Goal: Task Accomplishment & Management: Complete application form

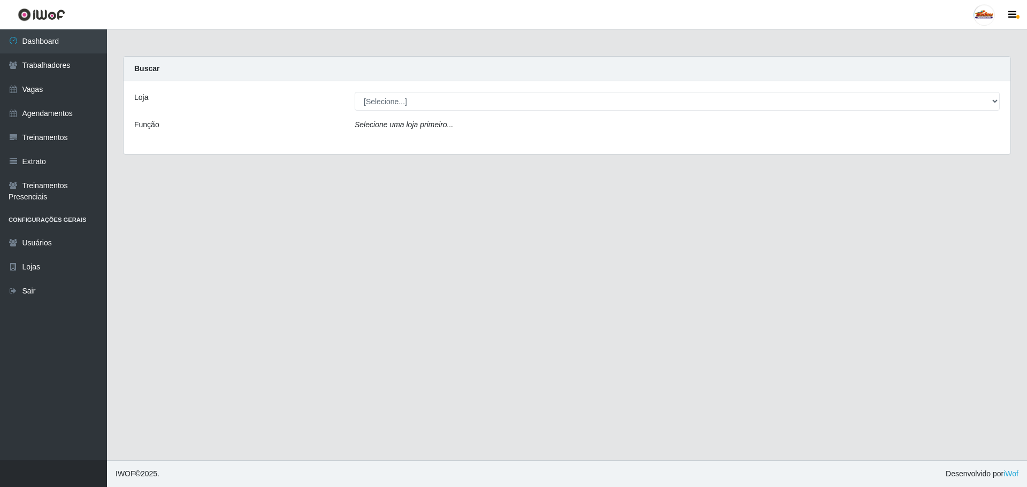
select select "195"
click at [354, 92] on select "[Selecione...] Supermercado Tadeu - [GEOGRAPHIC_DATA]" at bounding box center [676, 101] width 645 height 19
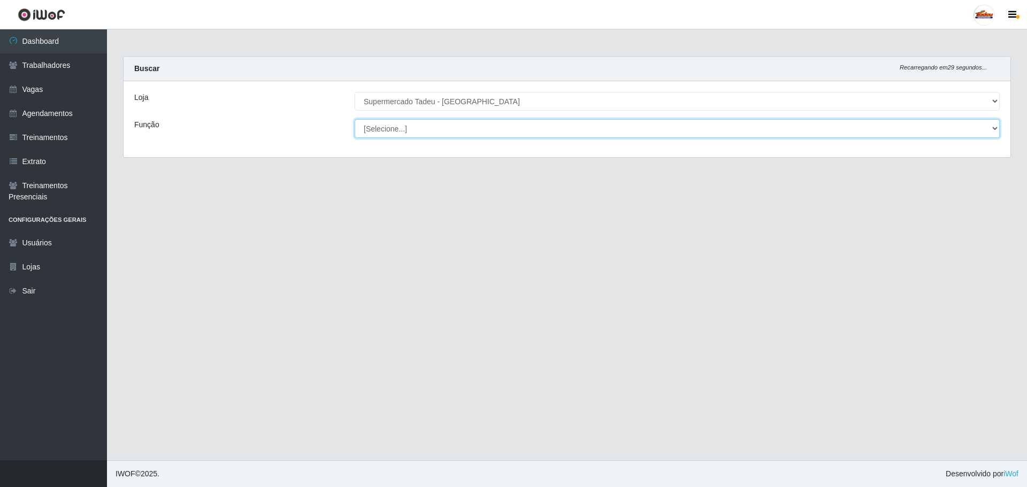
click at [390, 129] on select "[Selecione...] ASG ASG + ASG ++ Auxiliar de Estacionamento Auxiliar de Estacion…" at bounding box center [676, 128] width 645 height 19
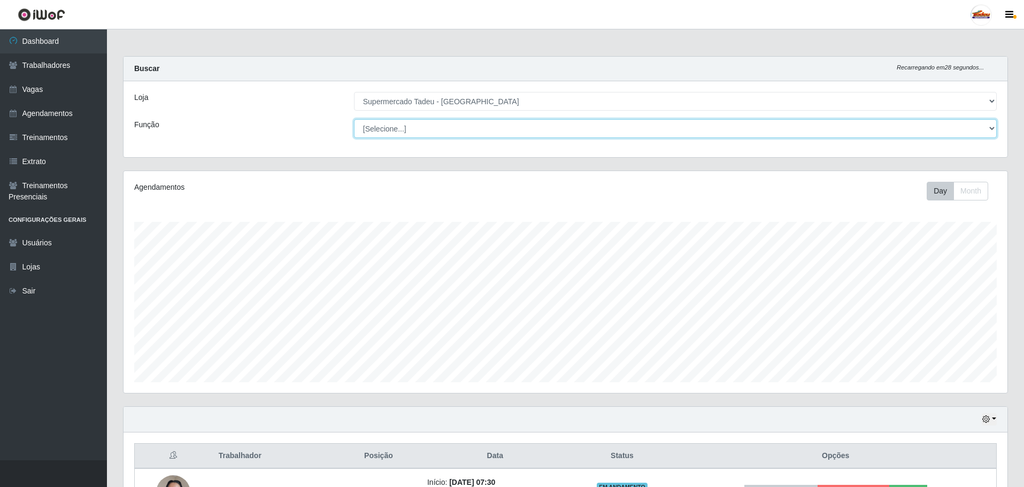
scroll to position [222, 884]
select select "1"
click at [354, 119] on select "[Selecione...] ASG ASG + ASG ++ Auxiliar de Estacionamento Auxiliar de Estacion…" at bounding box center [675, 128] width 643 height 19
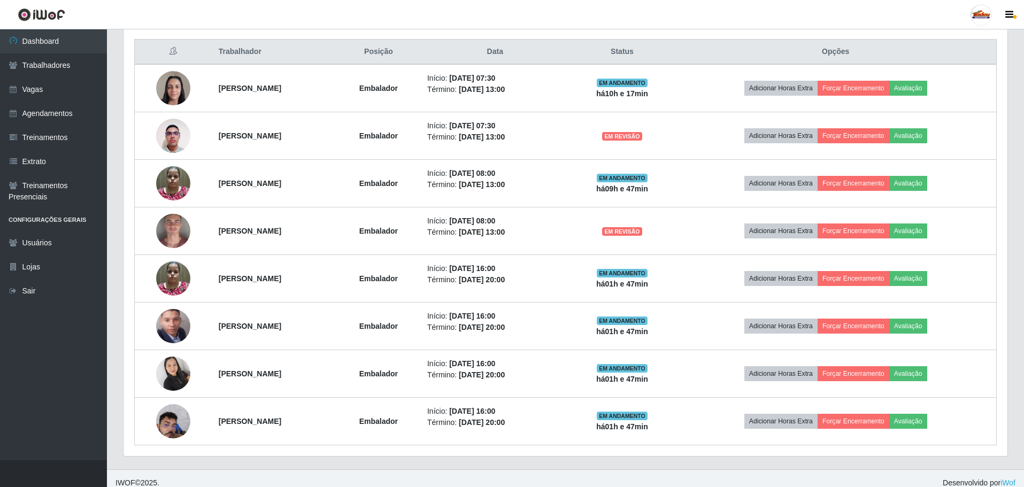
scroll to position [407, 0]
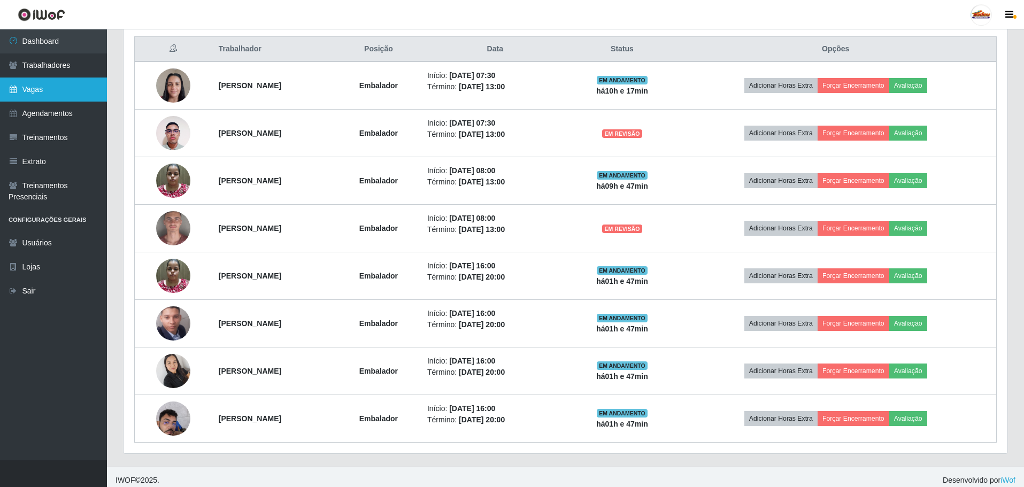
click at [51, 94] on link "Vagas" at bounding box center [53, 90] width 107 height 24
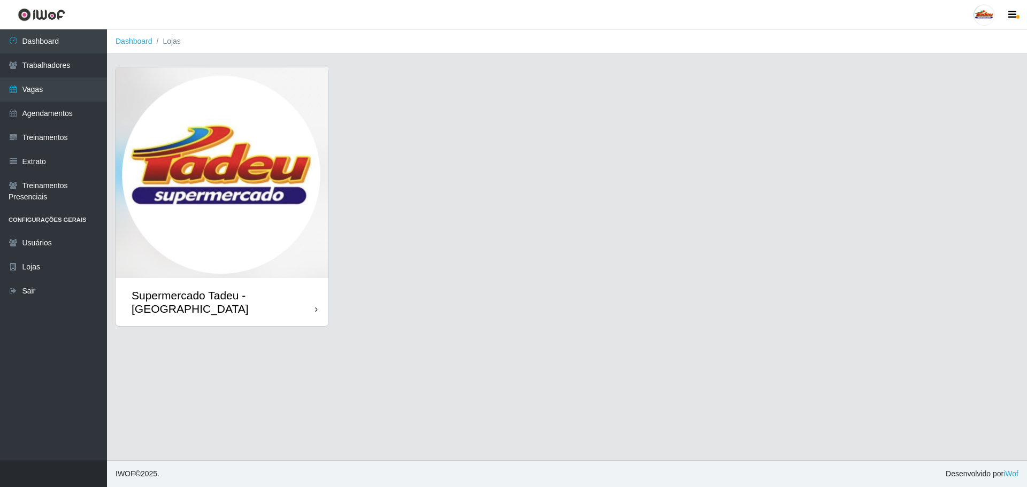
click at [191, 278] on div "Supermercado Tadeu - [GEOGRAPHIC_DATA]" at bounding box center [221, 302] width 213 height 48
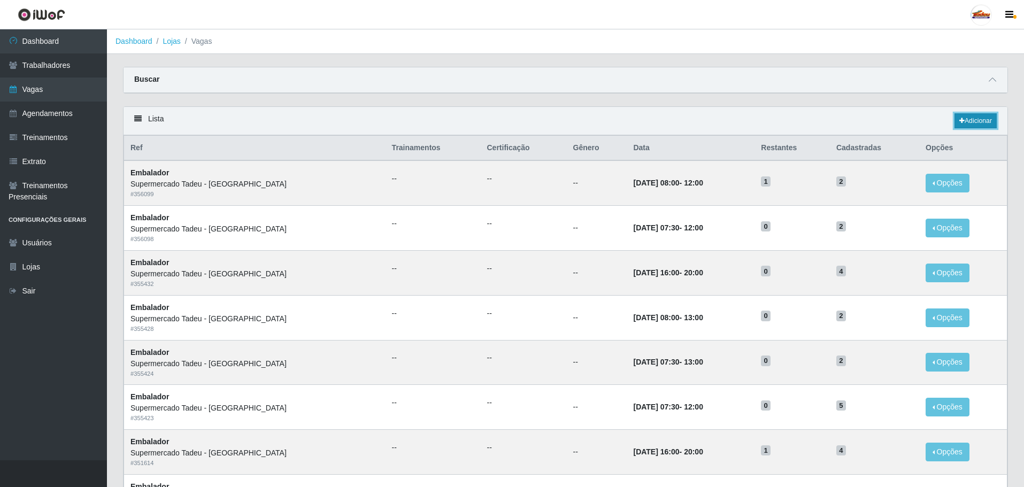
click at [975, 121] on link "Adicionar" at bounding box center [975, 120] width 42 height 15
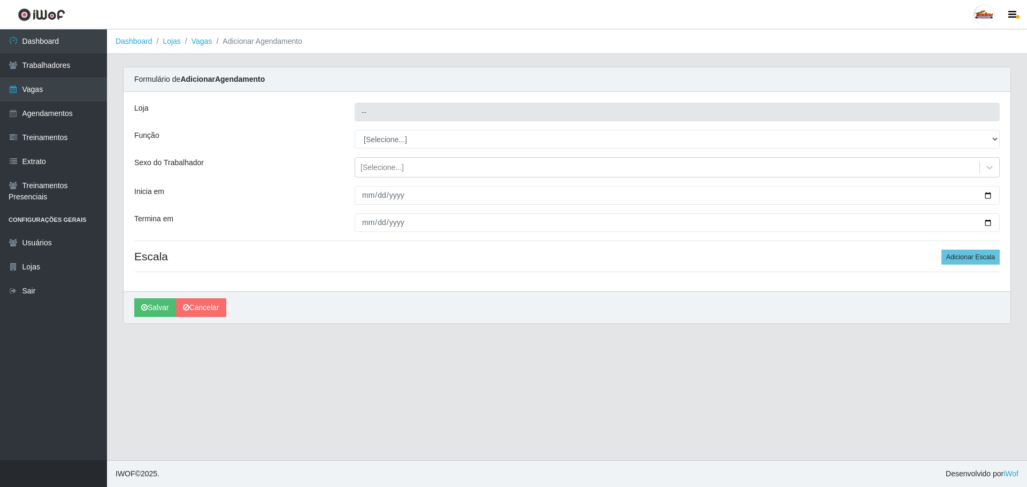
type input "Supermercado Tadeu - [GEOGRAPHIC_DATA]"
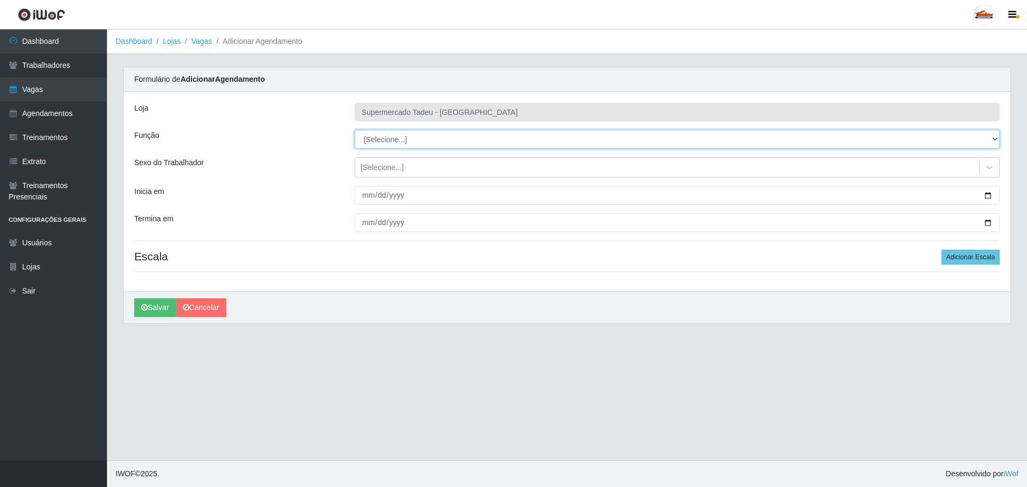
click at [389, 140] on select "[Selecione...] ASG ASG + ASG ++ Auxiliar de Estacionamento Auxiliar de Estacion…" at bounding box center [676, 139] width 645 height 19
select select "1"
click at [354, 130] on select "[Selecione...] ASG ASG + ASG ++ Auxiliar de Estacionamento Auxiliar de Estacion…" at bounding box center [676, 139] width 645 height 19
click at [376, 165] on div "[Selecione...]" at bounding box center [381, 167] width 43 height 11
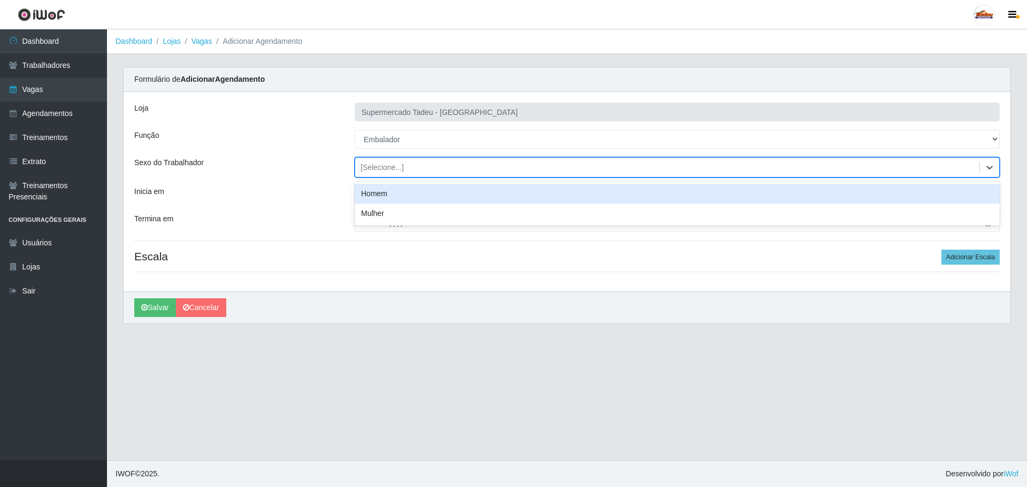
click at [377, 168] on div "[Selecione...]" at bounding box center [381, 167] width 43 height 11
click at [377, 199] on input "Inicia em" at bounding box center [676, 195] width 645 height 19
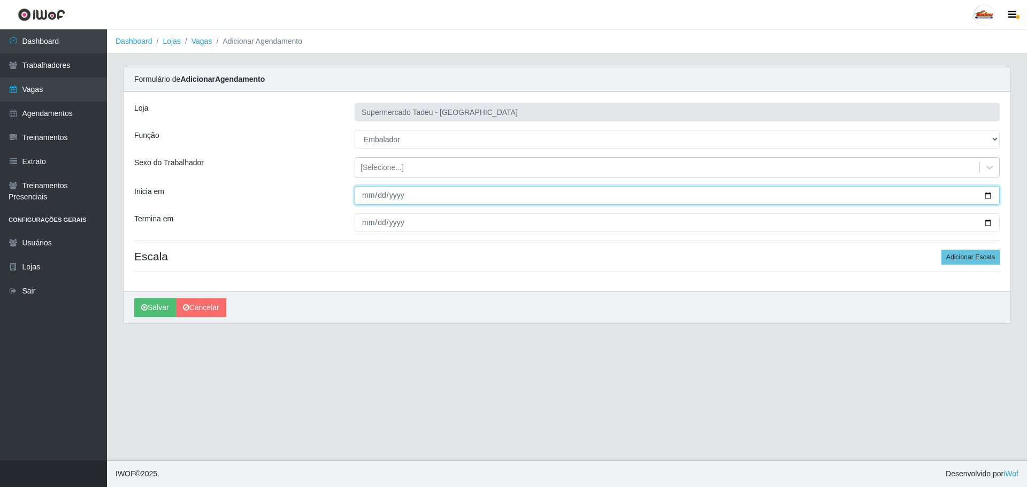
click at [366, 195] on input "Inicia em" at bounding box center [676, 195] width 645 height 19
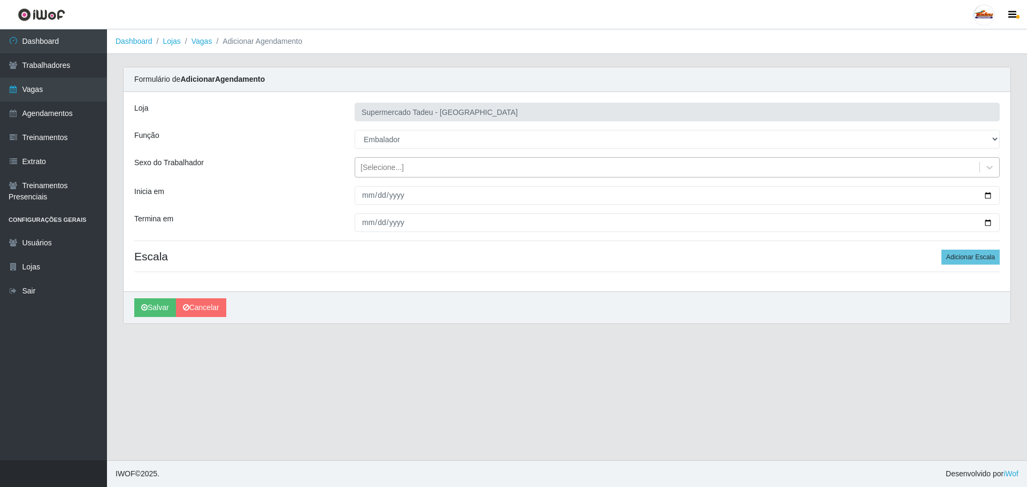
click at [376, 176] on div "[Selecione...]" at bounding box center [676, 167] width 645 height 20
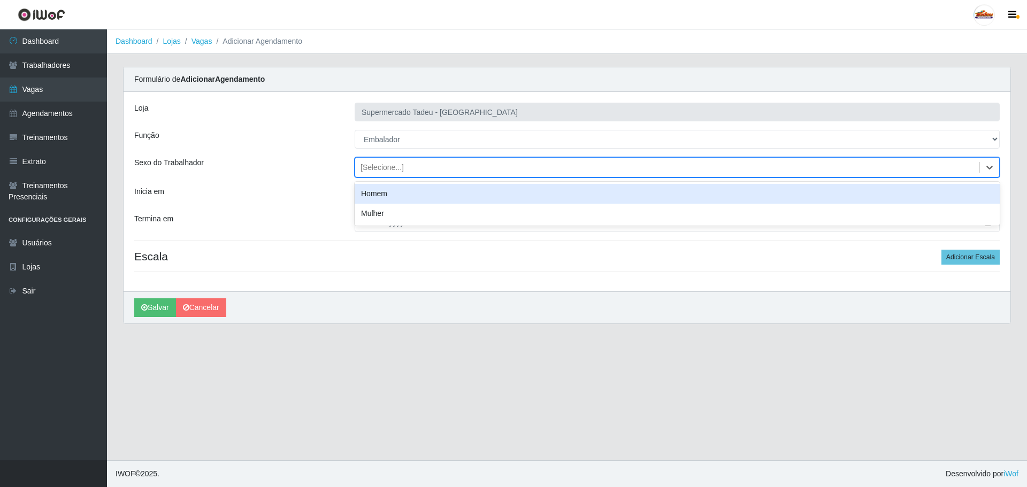
click at [375, 169] on div "[Selecione...]" at bounding box center [381, 167] width 43 height 11
click at [363, 196] on input "Inicia em" at bounding box center [676, 195] width 645 height 19
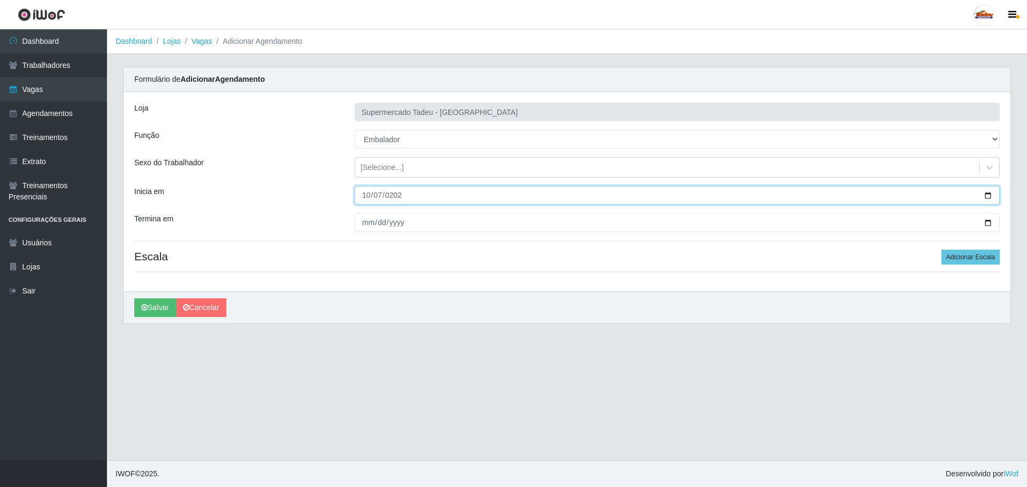
type input "[DATE]"
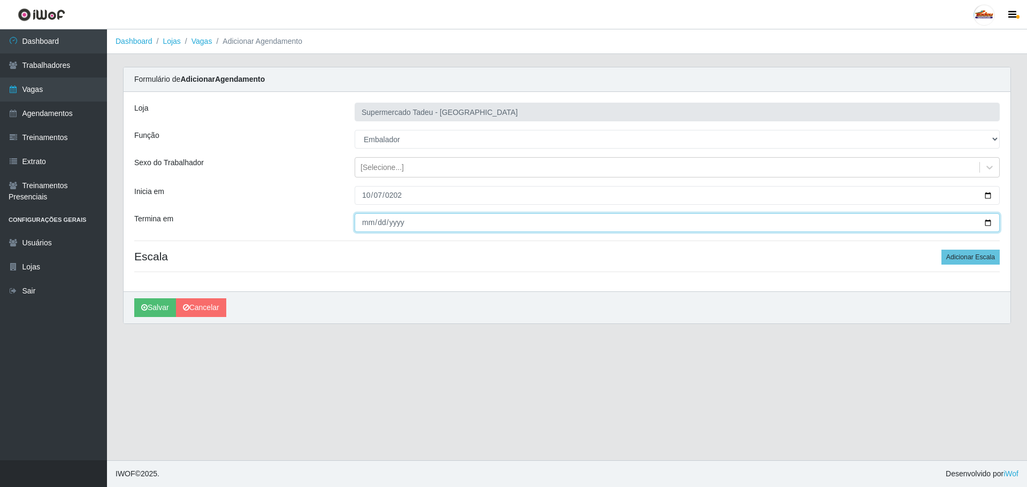
click at [361, 217] on input "Termina em" at bounding box center [676, 222] width 645 height 19
type input "[DATE]"
drag, startPoint x: 534, startPoint y: 254, endPoint x: 678, endPoint y: 262, distance: 144.6
click at [534, 255] on h4 "Escala Adicionar Escala" at bounding box center [566, 256] width 865 height 13
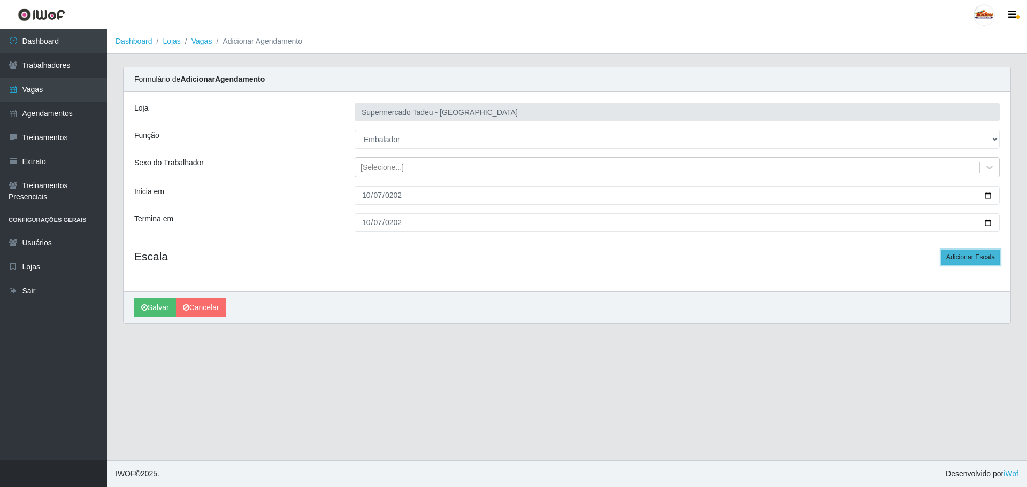
click at [951, 261] on button "Adicionar Escala" at bounding box center [970, 257] width 58 height 15
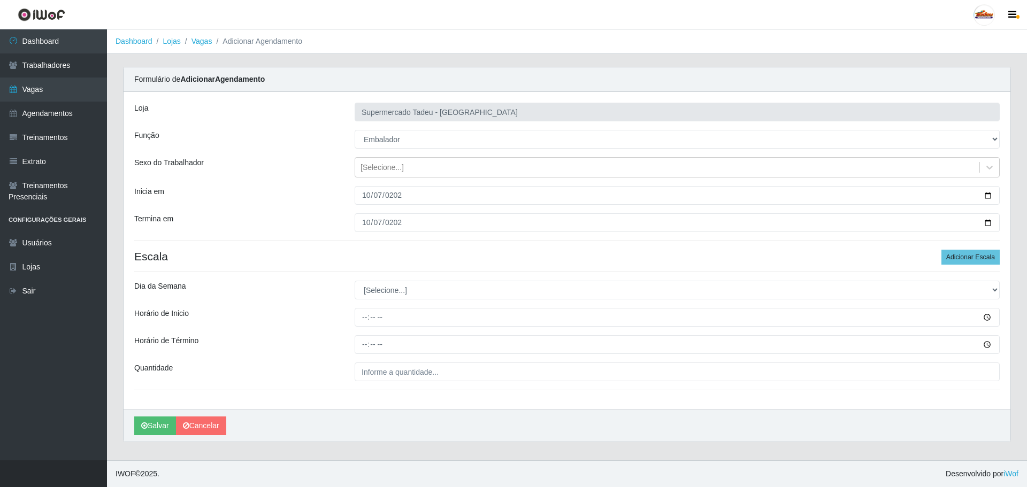
click at [389, 301] on div "Loja Supermercado Tadeu - [GEOGRAPHIC_DATA] Função [Selecione...] ASG ASG + ASG…" at bounding box center [567, 251] width 886 height 318
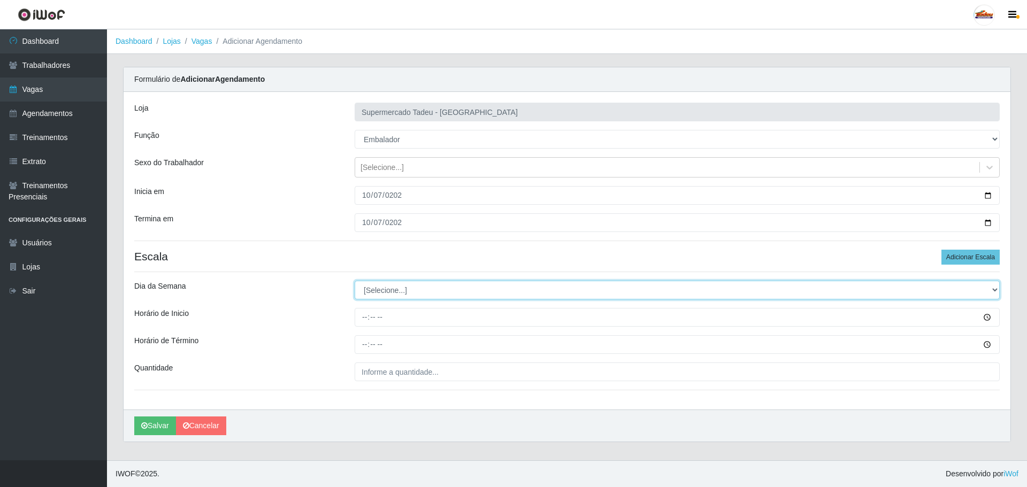
click at [388, 296] on select "[Selecione...] Segunda Terça Quarta Quinta Sexta Sábado Domingo" at bounding box center [676, 290] width 645 height 19
select select "2"
click at [354, 281] on select "[Selecione...] Segunda Terça Quarta Quinta Sexta Sábado Domingo" at bounding box center [676, 290] width 645 height 19
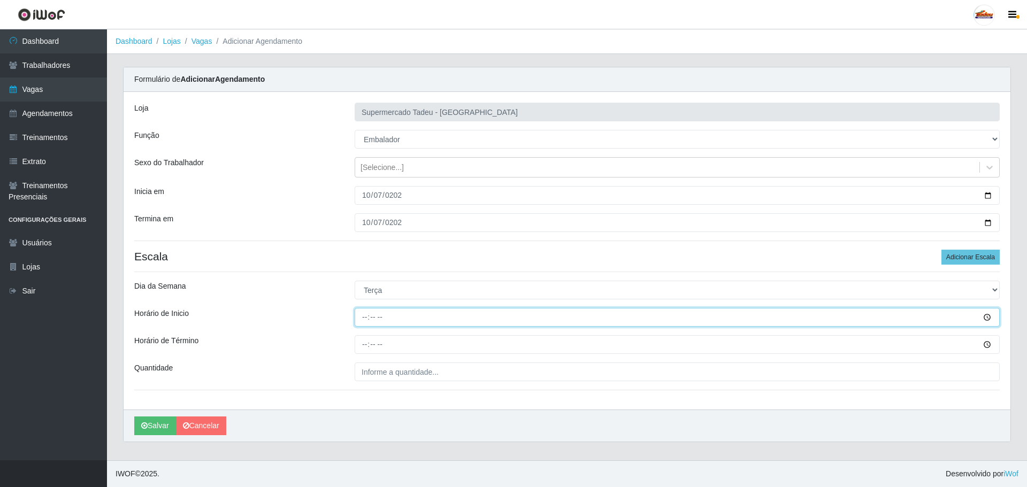
click at [378, 317] on input "Horário de Inicio" at bounding box center [676, 317] width 645 height 19
type input "16:00"
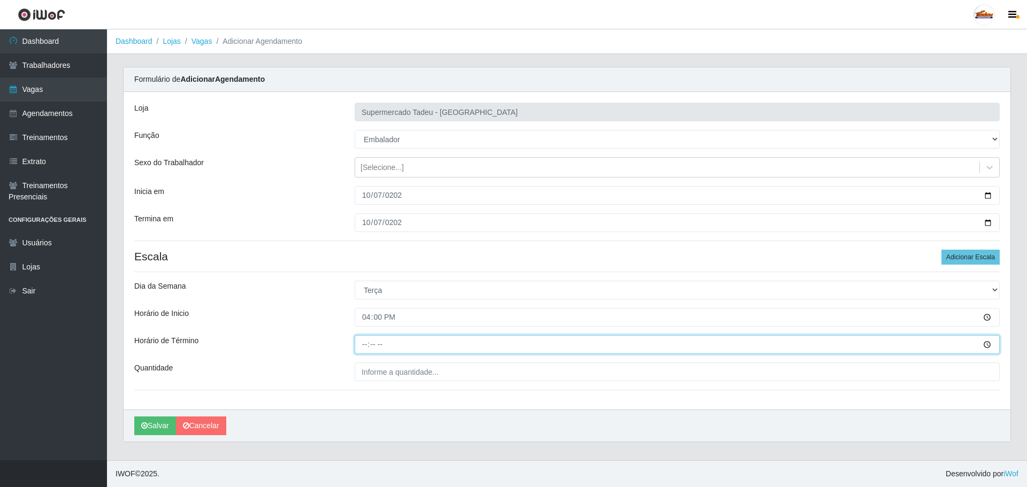
click at [359, 346] on input "Horário de Término" at bounding box center [676, 344] width 645 height 19
type input "20:00"
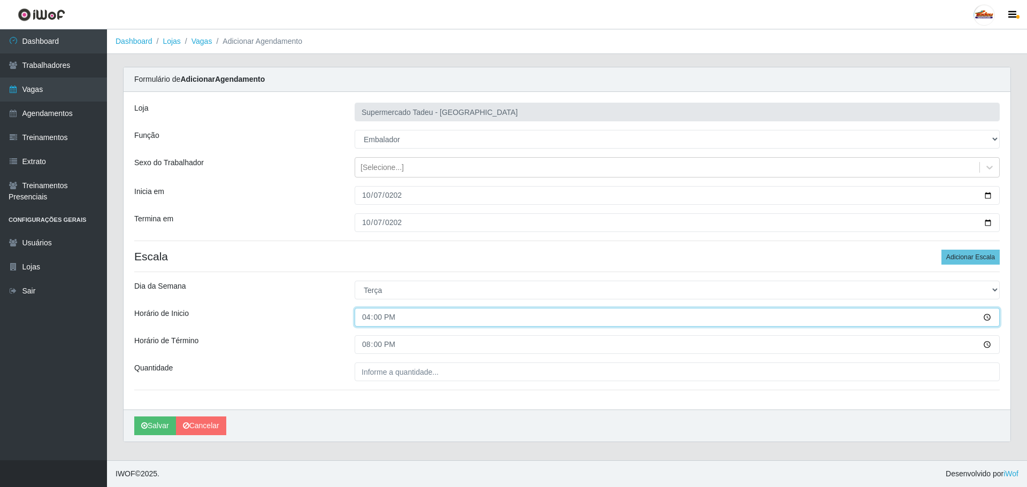
click at [361, 320] on input "16:00" at bounding box center [676, 317] width 645 height 19
click at [374, 320] on input "15:00" at bounding box center [676, 317] width 645 height 19
type input "15:30"
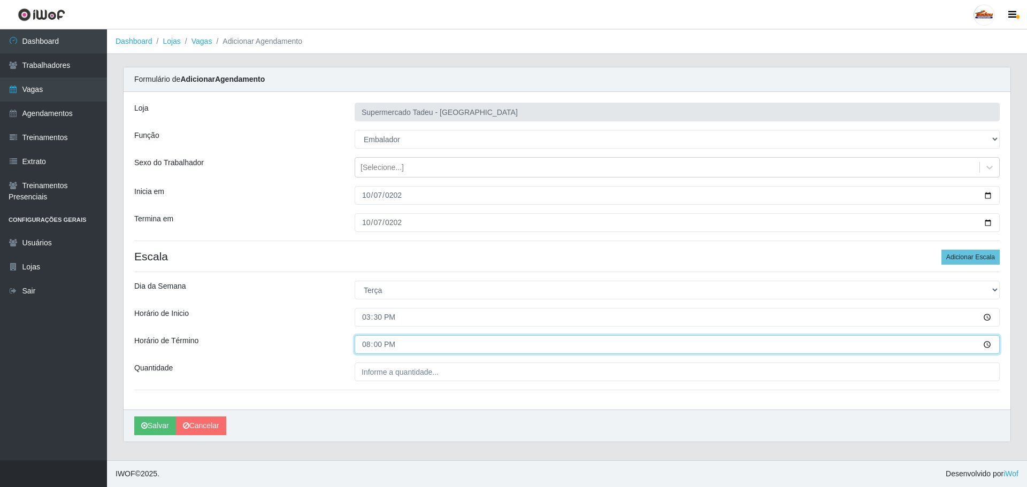
click at [397, 342] on input "20:00" at bounding box center [676, 344] width 645 height 19
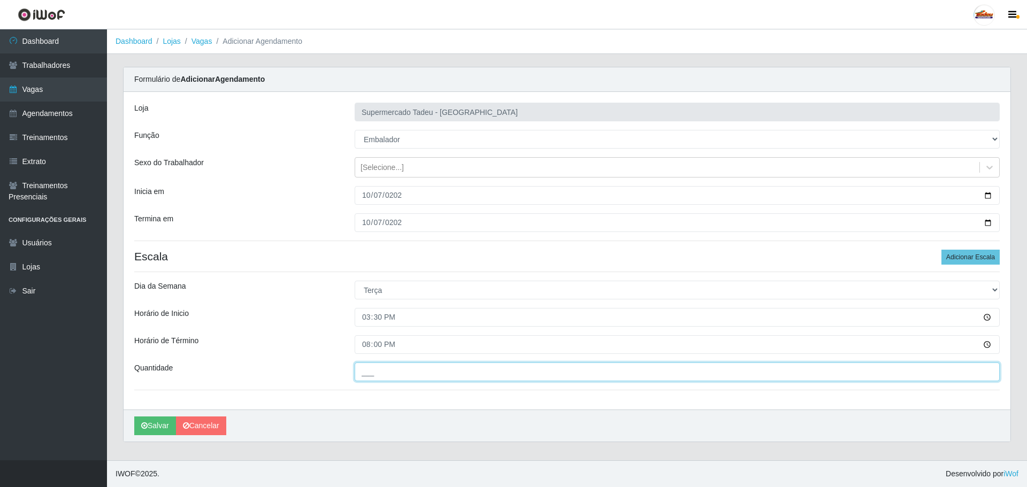
click at [374, 374] on input "___" at bounding box center [676, 372] width 645 height 19
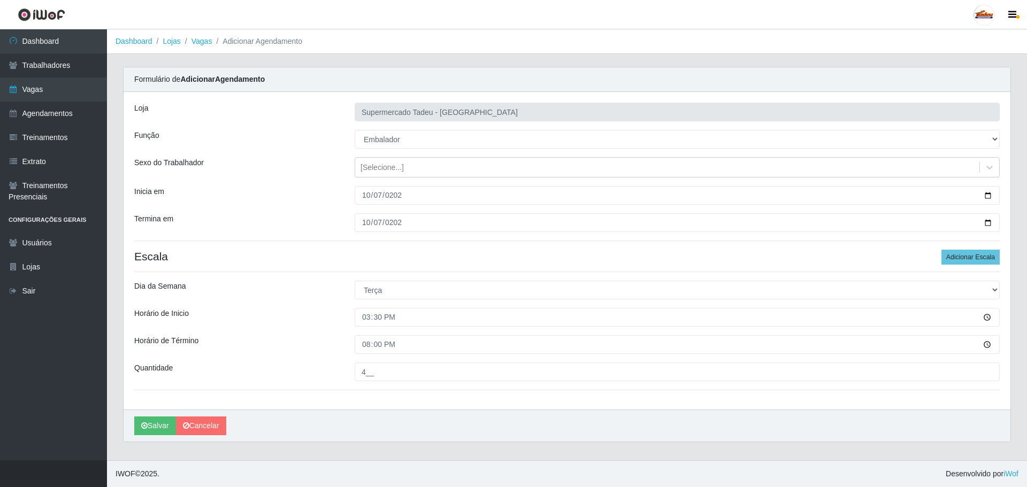
click at [314, 343] on div "Horário de Término" at bounding box center [236, 344] width 220 height 19
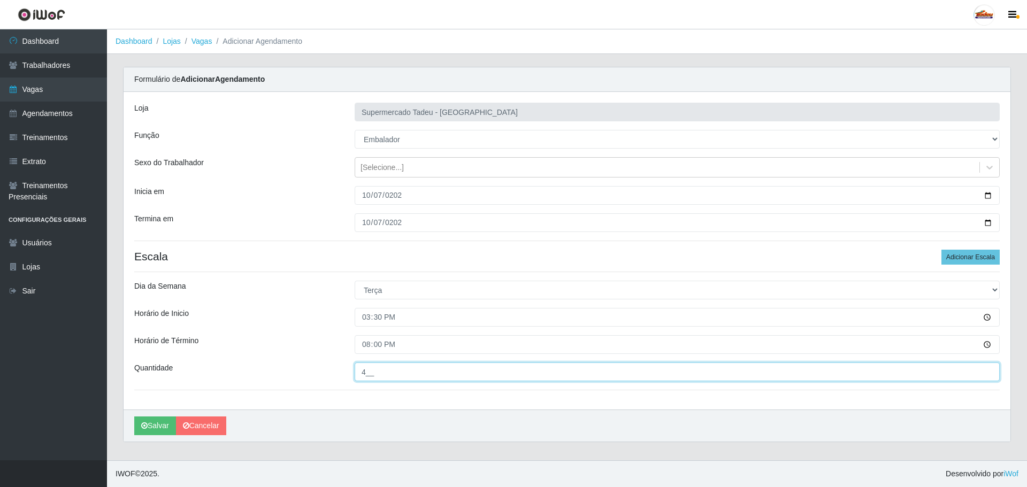
drag, startPoint x: 363, startPoint y: 372, endPoint x: 337, endPoint y: 372, distance: 25.7
click at [337, 372] on div "Quantidade 4__" at bounding box center [566, 372] width 881 height 19
type input "2__"
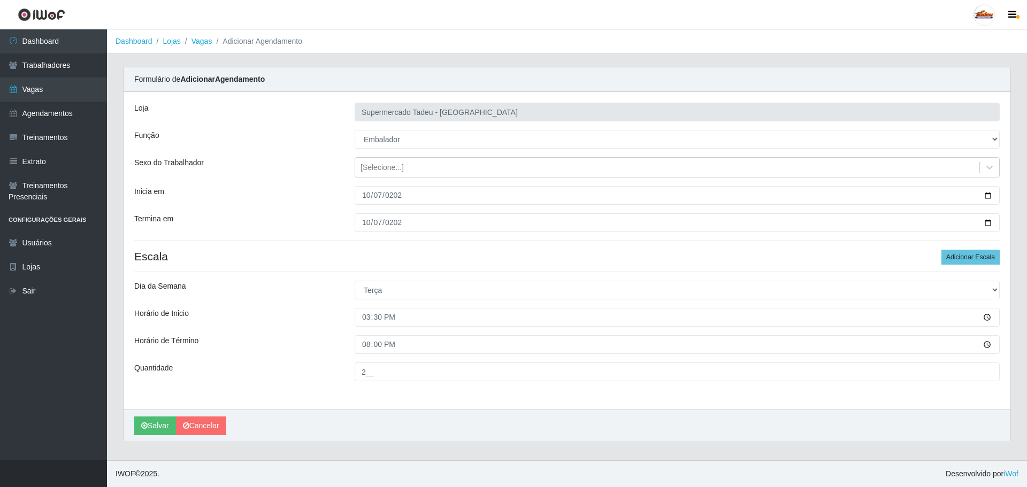
click at [344, 360] on div "Loja Supermercado Tadeu - [GEOGRAPHIC_DATA] Função [Selecione...] ASG ASG + ASG…" at bounding box center [567, 251] width 886 height 318
click at [325, 365] on div "Loja Supermercado Tadeu - [GEOGRAPHIC_DATA] Função [Selecione...] ASG ASG + ASG…" at bounding box center [567, 251] width 886 height 318
click at [365, 320] on input "15:30" at bounding box center [676, 317] width 645 height 19
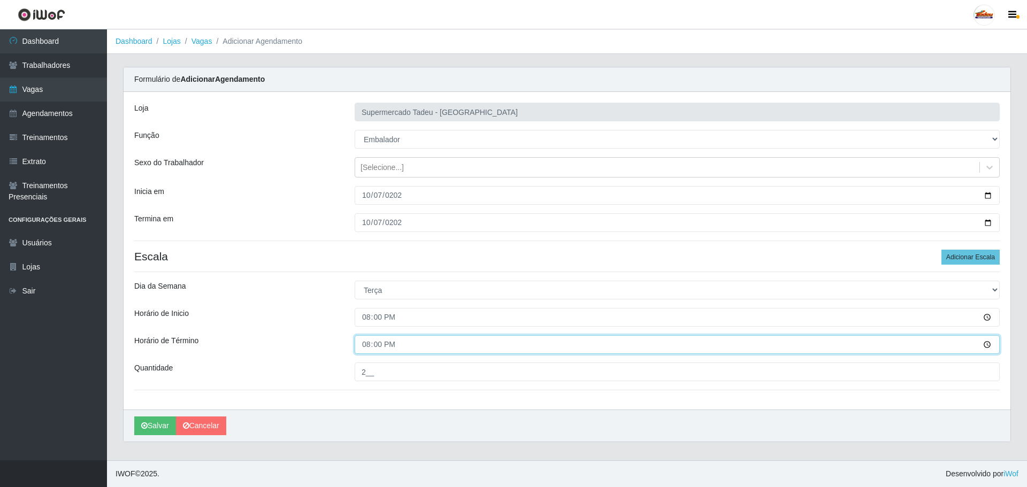
click at [364, 344] on input "20:00" at bounding box center [676, 344] width 645 height 19
click at [376, 343] on input "20:00" at bounding box center [676, 344] width 645 height 19
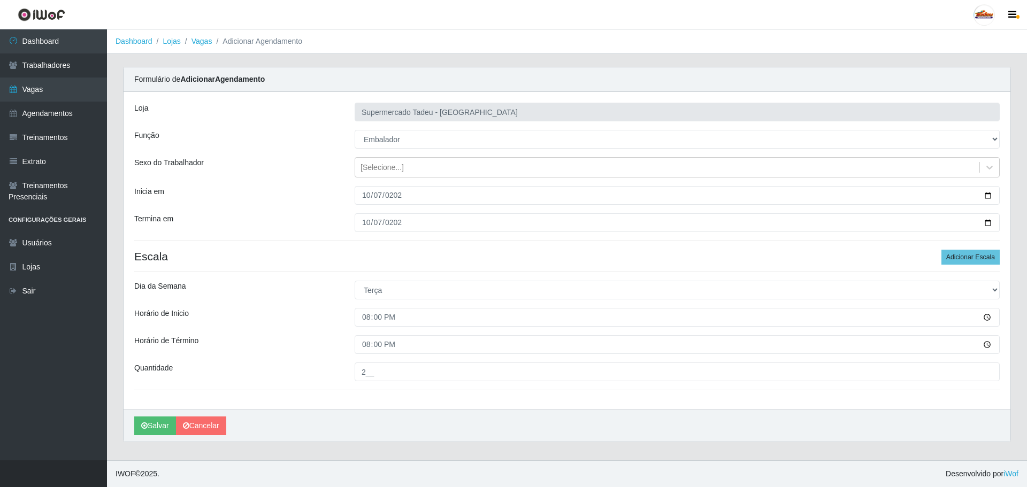
click at [356, 388] on div "Loja Supermercado Tadeu - [GEOGRAPHIC_DATA] Função [Selecione...] ASG ASG + ASG…" at bounding box center [567, 251] width 886 height 318
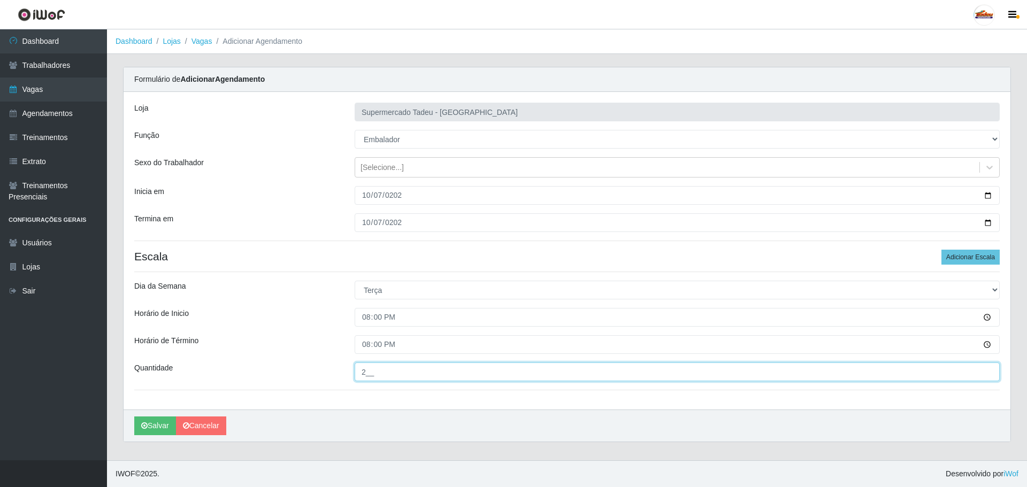
click at [366, 377] on input "2__" at bounding box center [676, 372] width 645 height 19
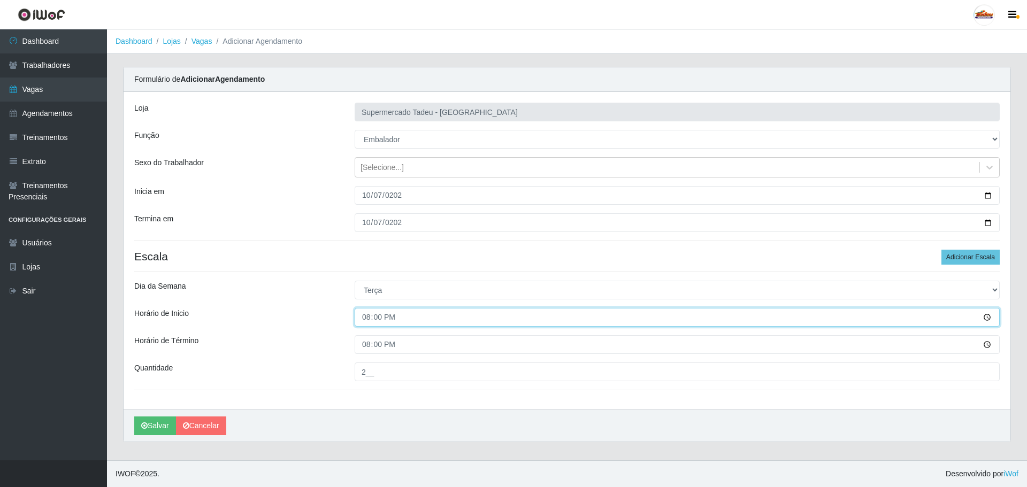
click at [365, 314] on input "20:00" at bounding box center [676, 317] width 645 height 19
type input "16:00"
click at [326, 329] on div "Loja Supermercado Tadeu - [GEOGRAPHIC_DATA] Função [Selecione...] ASG ASG + ASG…" at bounding box center [567, 251] width 886 height 318
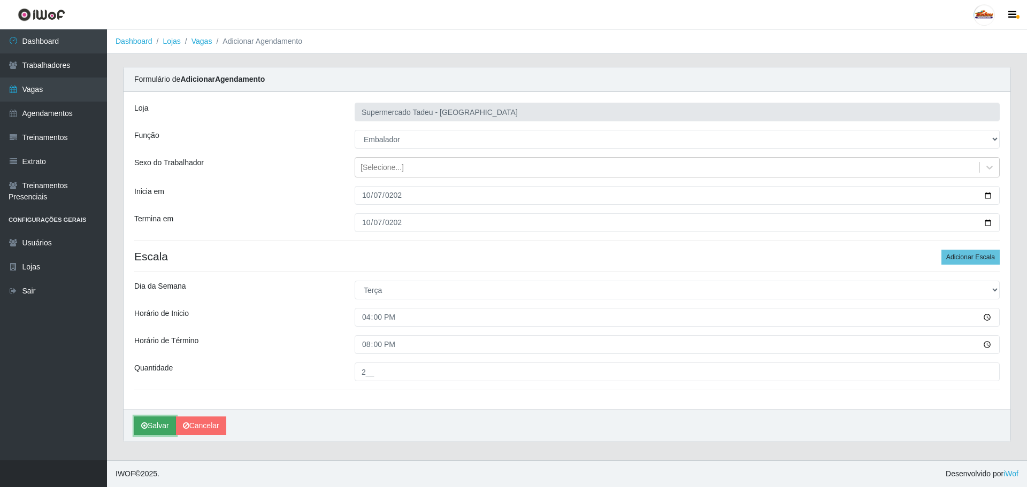
click at [157, 427] on button "Salvar" at bounding box center [155, 426] width 42 height 19
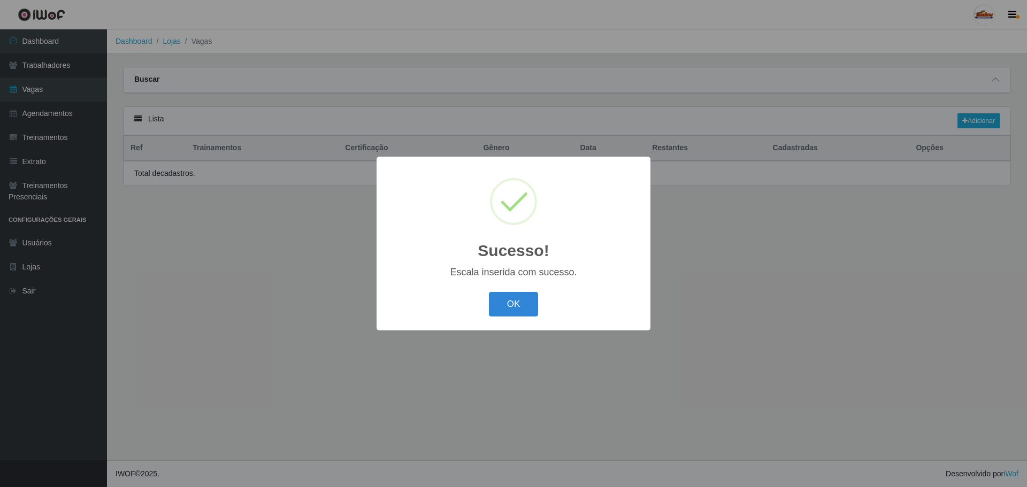
click at [523, 318] on div "OK Cancel" at bounding box center [513, 304] width 252 height 30
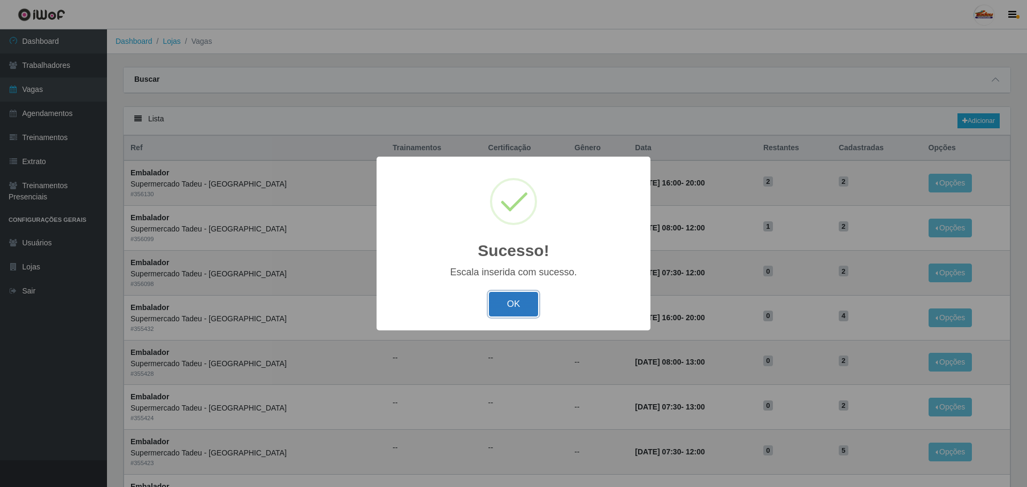
click at [534, 304] on button "OK" at bounding box center [514, 304] width 50 height 25
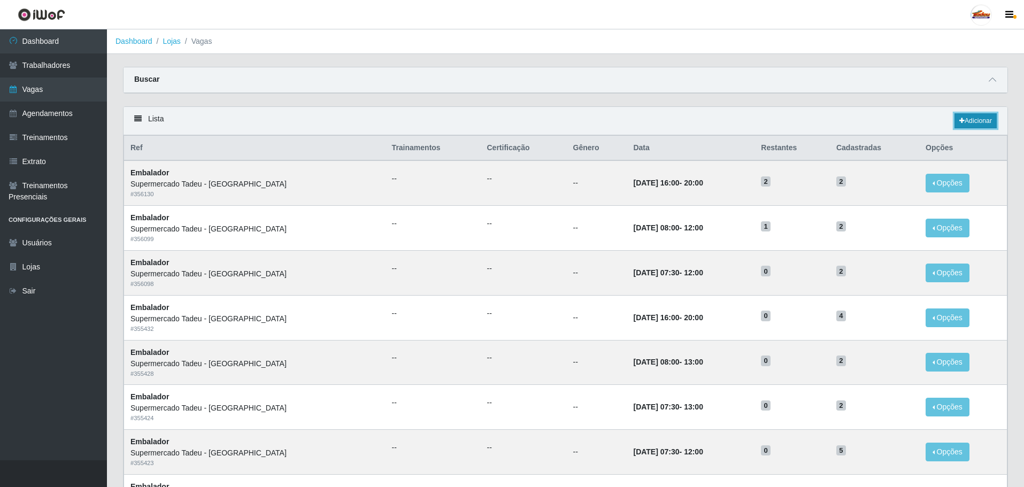
click at [967, 125] on link "Adicionar" at bounding box center [975, 120] width 42 height 15
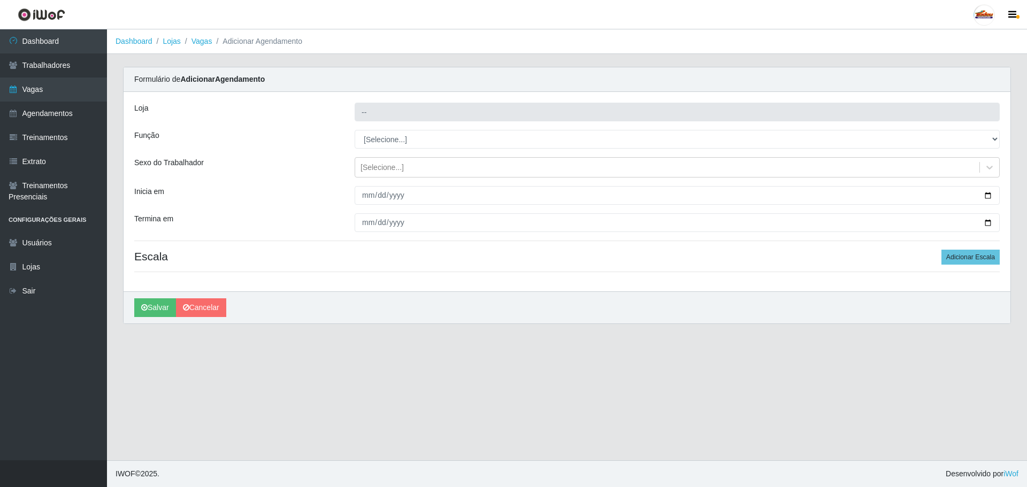
type input "Supermercado Tadeu - [GEOGRAPHIC_DATA]"
drag, startPoint x: 400, startPoint y: 181, endPoint x: 399, endPoint y: 187, distance: 5.5
click at [400, 182] on div "Loja Supermercado Tadeu - [GEOGRAPHIC_DATA] Função [Selecione...] ASG ASG + ASG…" at bounding box center [567, 191] width 886 height 199
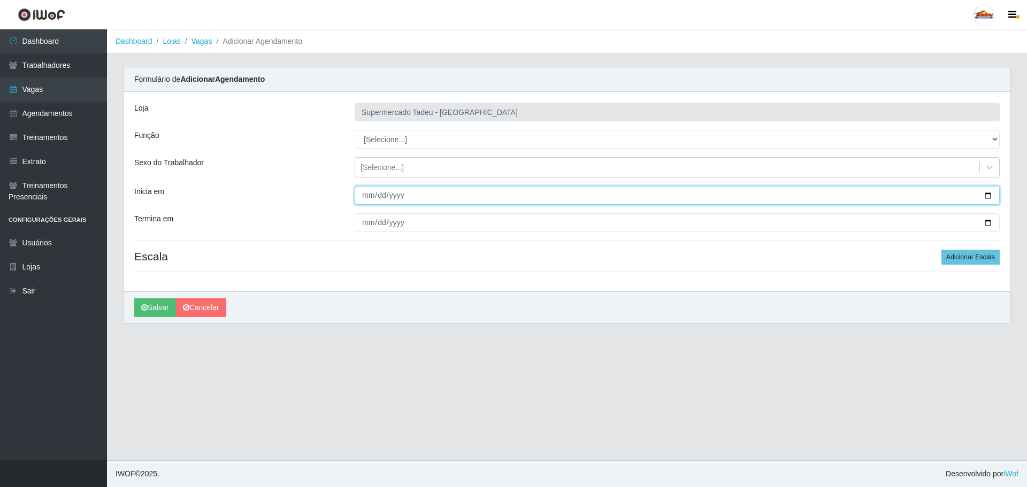
click at [371, 196] on input "Inicia em" at bounding box center [676, 195] width 645 height 19
type input "[DATE]"
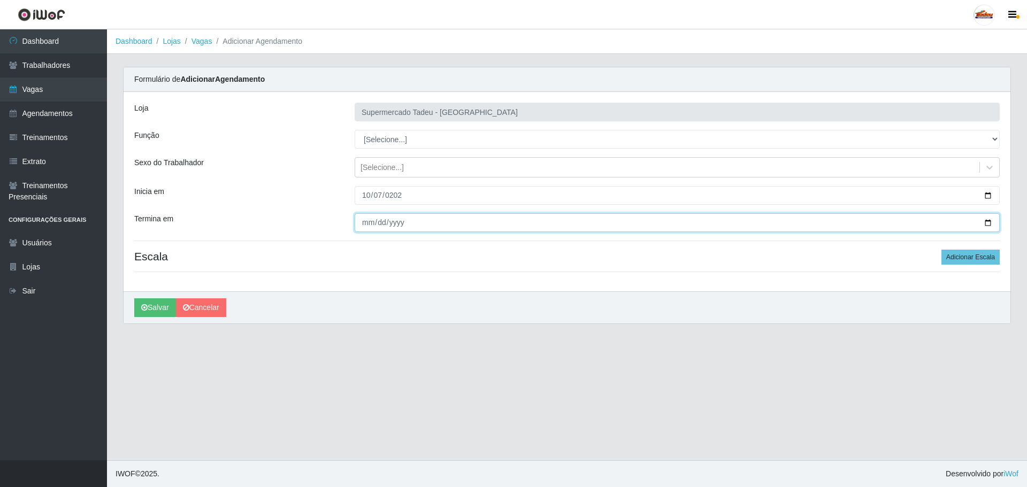
click at [363, 221] on input "Termina em" at bounding box center [676, 222] width 645 height 19
type input "[DATE]"
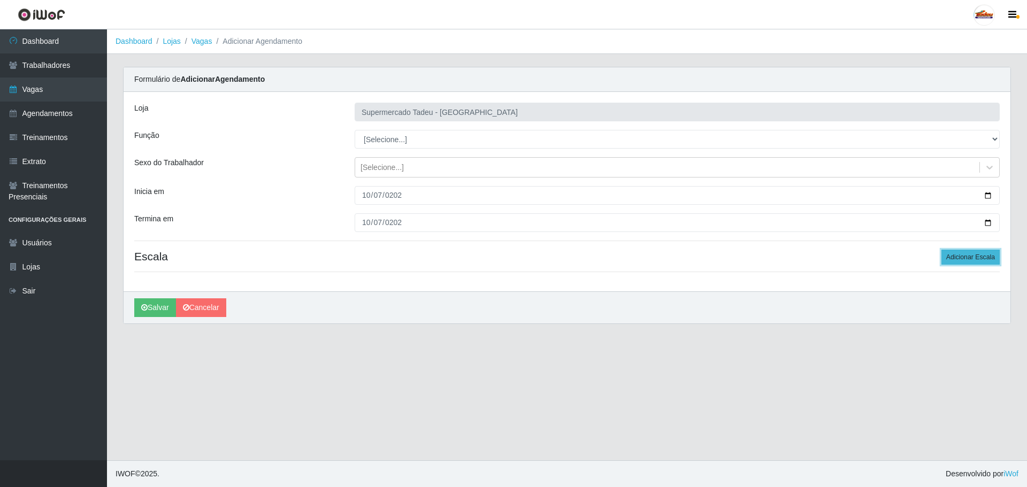
click at [954, 260] on button "Adicionar Escala" at bounding box center [970, 257] width 58 height 15
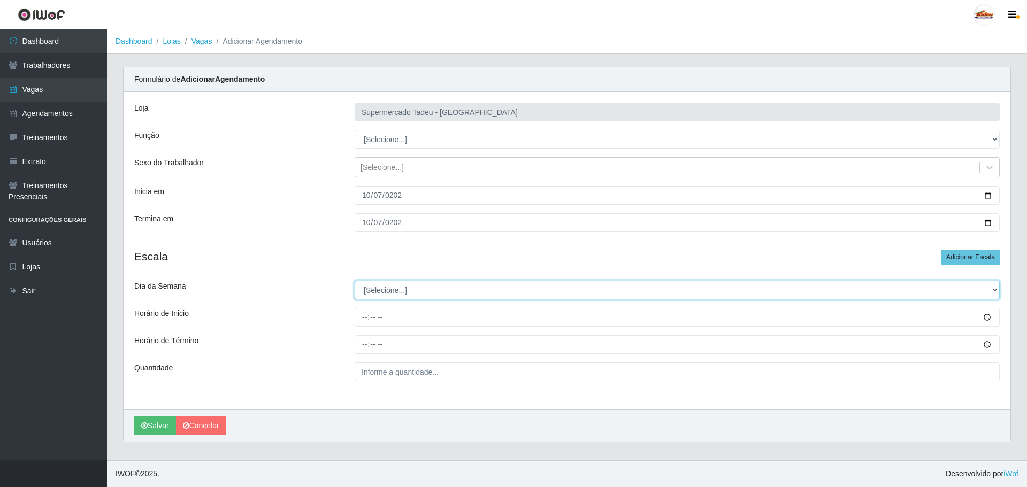
click at [402, 299] on select "[Selecione...] Segunda Terça Quarta Quinta Sexta Sábado Domingo" at bounding box center [676, 290] width 645 height 19
select select "2"
click at [354, 281] on select "[Selecione...] Segunda Terça Quarta Quinta Sexta Sábado Domingo" at bounding box center [676, 290] width 645 height 19
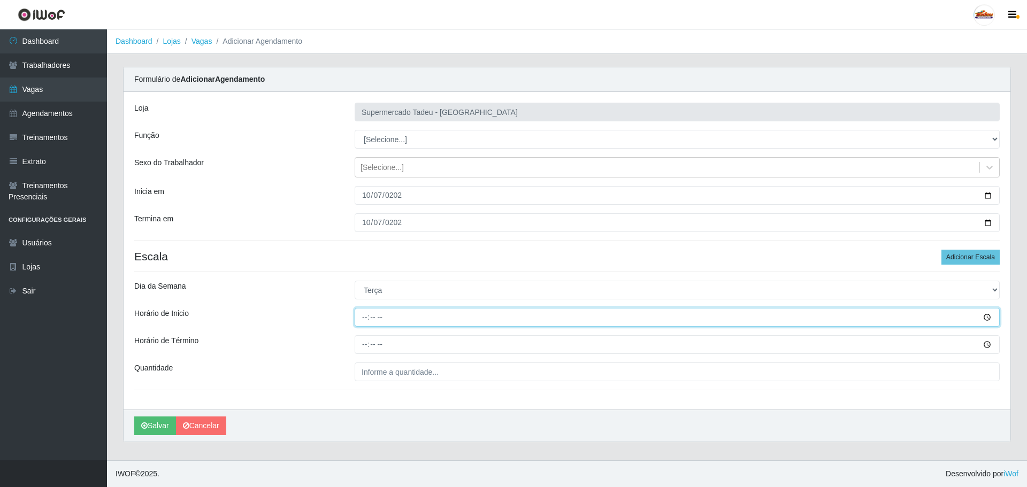
click at [361, 323] on input "Horário de Inicio" at bounding box center [676, 317] width 645 height 19
type input "16:00"
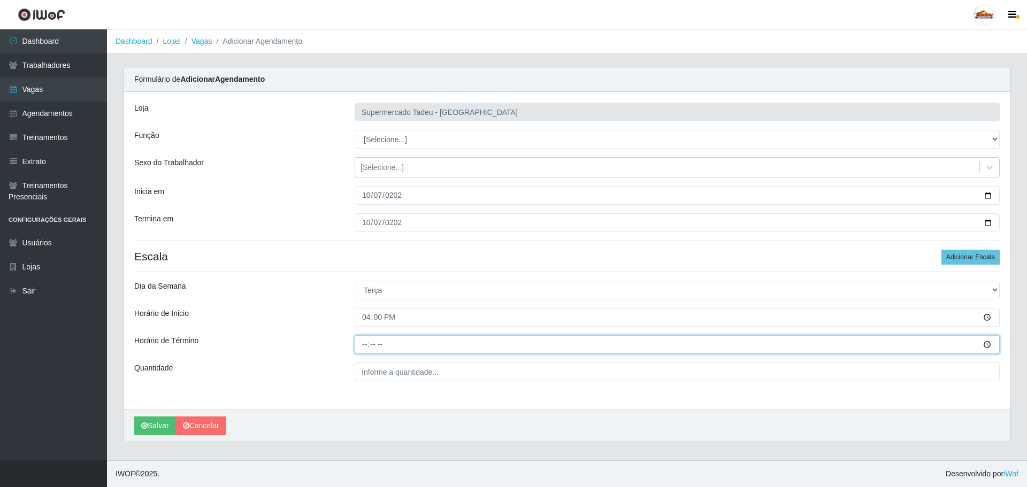
click at [365, 345] on input "Horário de Término" at bounding box center [676, 344] width 645 height 19
type input "20:30"
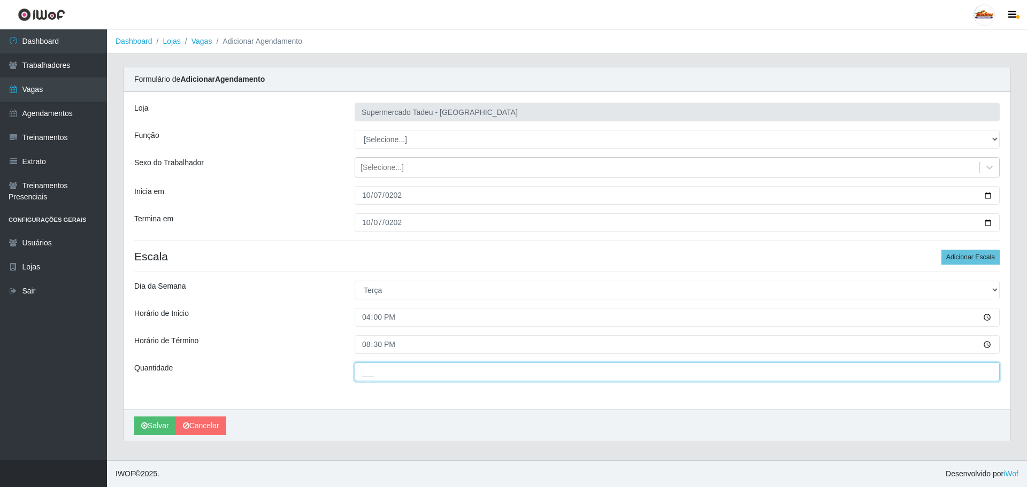
click at [383, 367] on input "___" at bounding box center [676, 372] width 645 height 19
type input "2__"
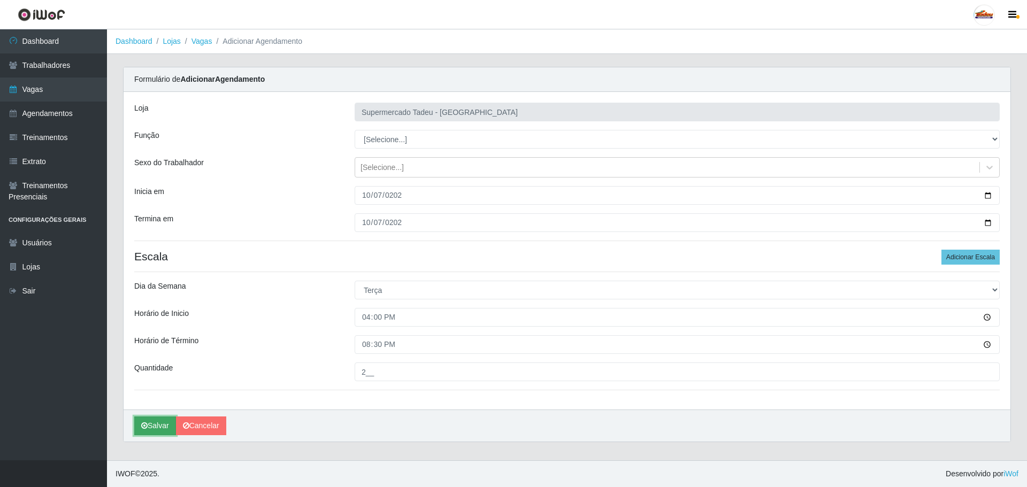
click at [151, 430] on button "Salvar" at bounding box center [155, 426] width 42 height 19
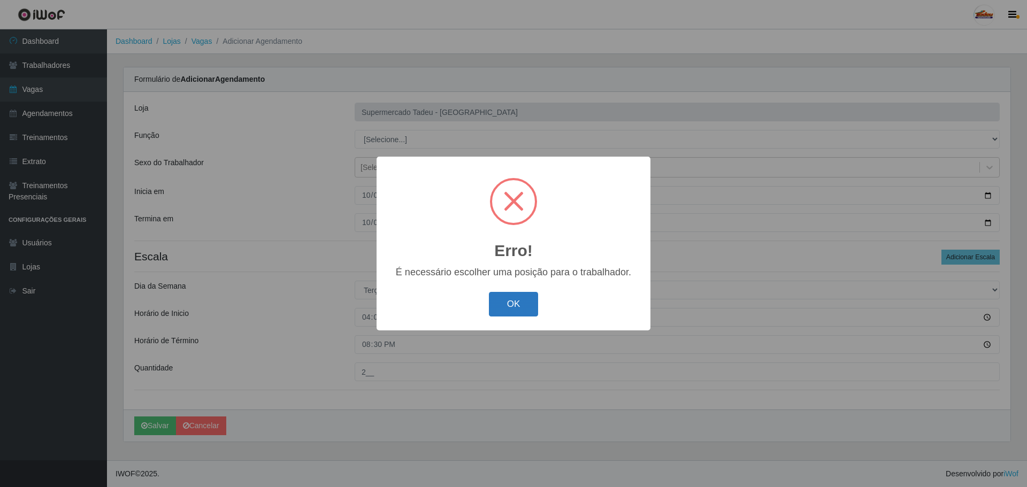
click at [498, 306] on button "OK" at bounding box center [514, 304] width 50 height 25
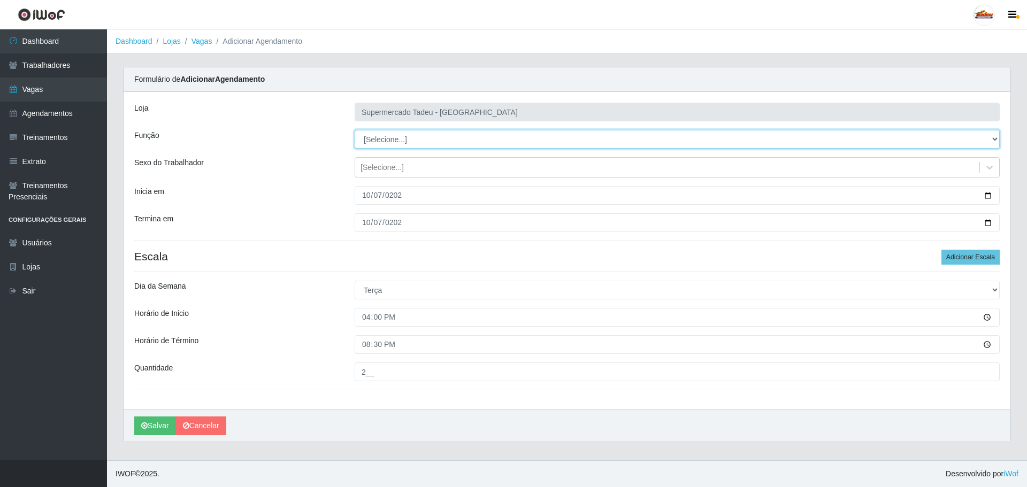
click at [391, 148] on select "[Selecione...] ASG ASG + ASG ++ Auxiliar de Estacionamento Auxiliar de Estacion…" at bounding box center [676, 139] width 645 height 19
select select "1"
click at [354, 130] on select "[Selecione...] ASG ASG + ASG ++ Auxiliar de Estacionamento Auxiliar de Estacion…" at bounding box center [676, 139] width 645 height 19
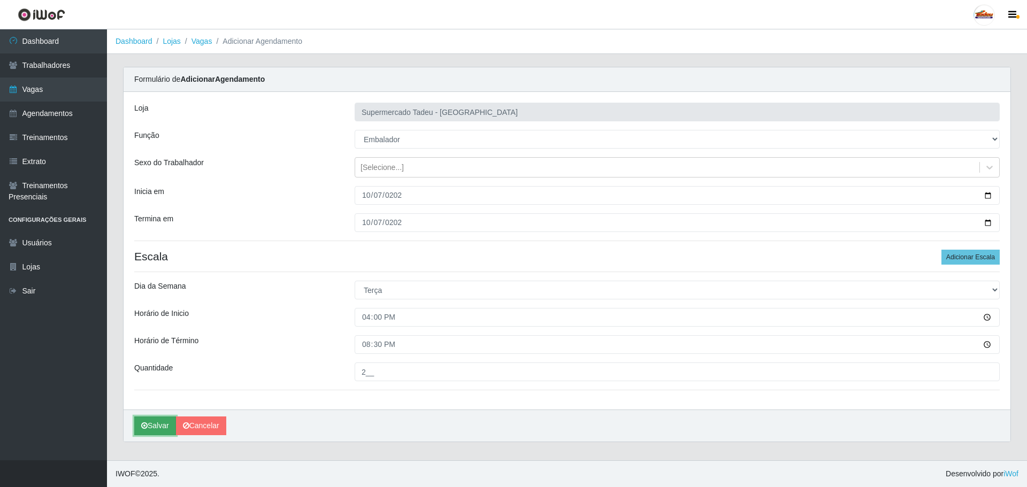
click at [142, 427] on icon "submit" at bounding box center [144, 425] width 6 height 7
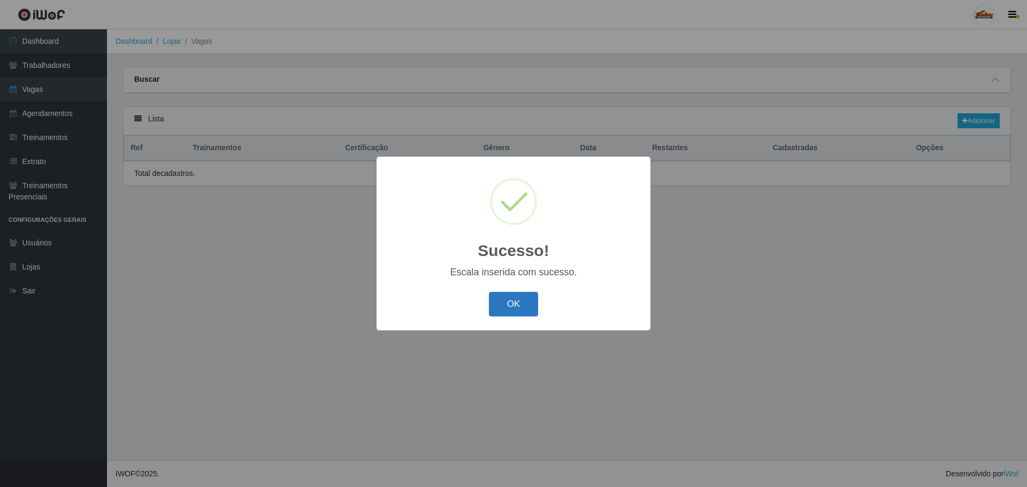
click at [492, 308] on button "OK" at bounding box center [514, 304] width 50 height 25
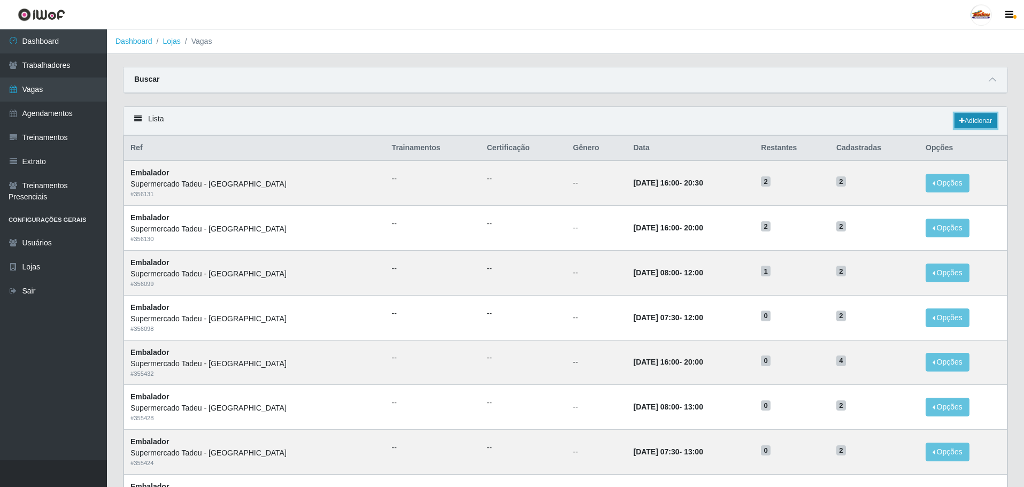
click at [978, 128] on link "Adicionar" at bounding box center [975, 120] width 42 height 15
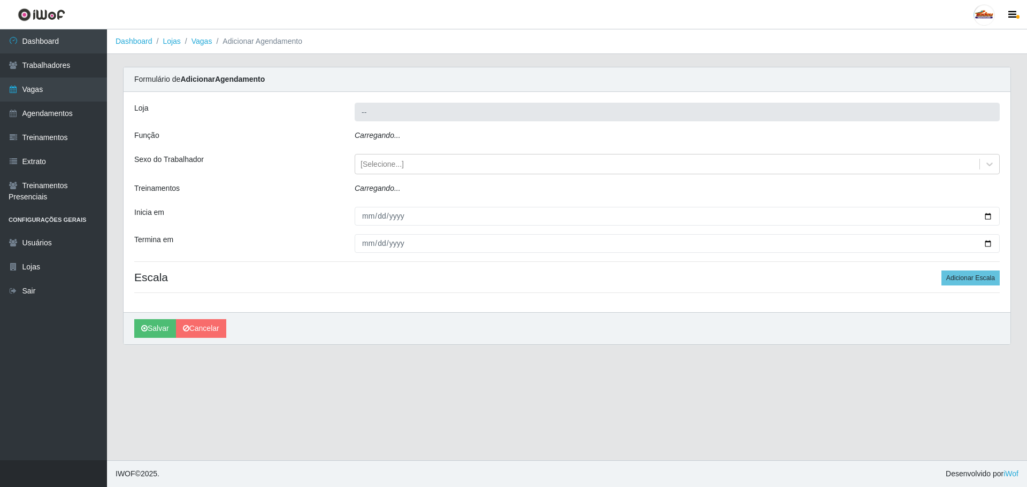
type input "Supermercado Tadeu - [GEOGRAPHIC_DATA]"
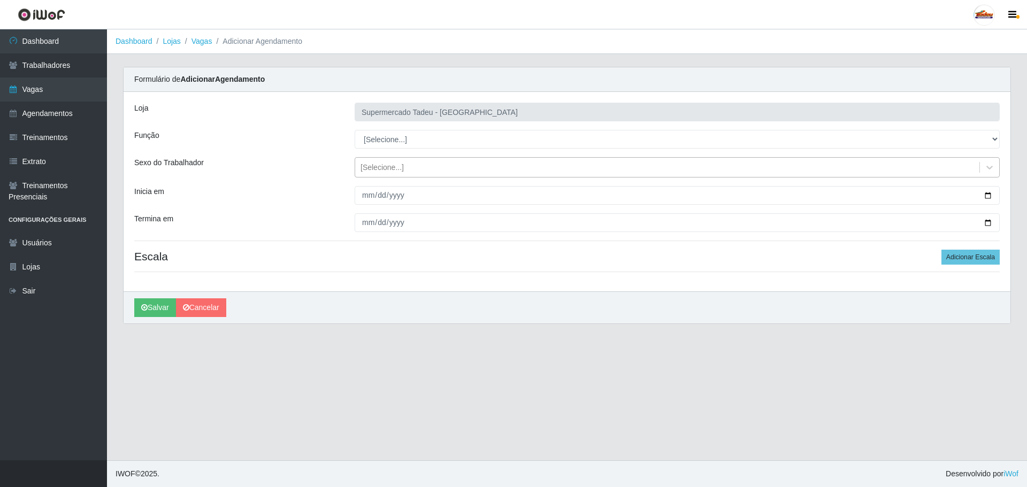
click at [374, 165] on div "[Selecione...]" at bounding box center [381, 167] width 43 height 11
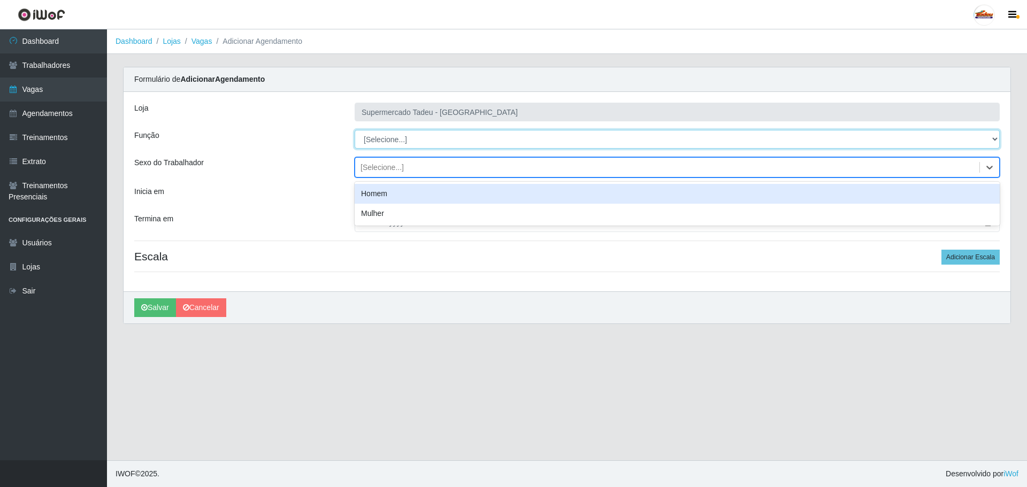
click at [377, 142] on select "[Selecione...] ASG ASG + ASG ++ Auxiliar de Estacionamento Auxiliar de Estacion…" at bounding box center [676, 139] width 645 height 19
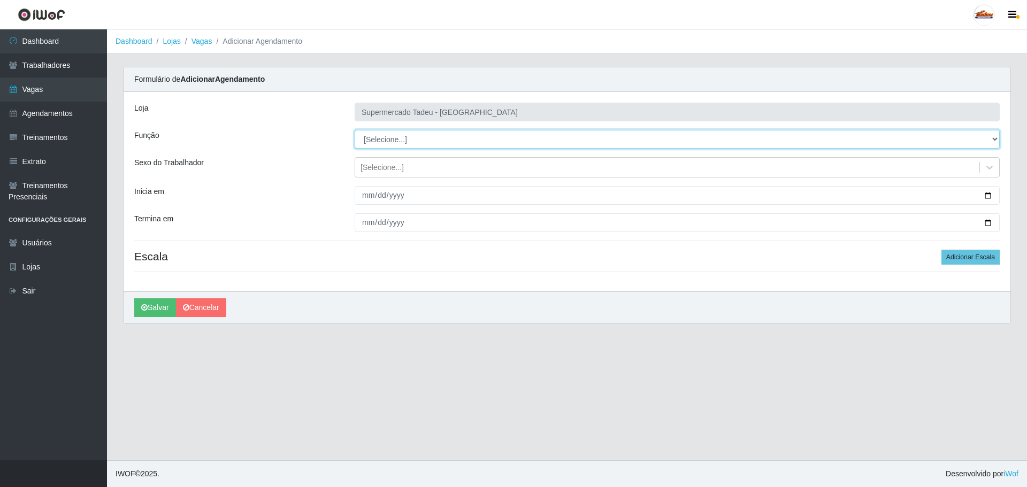
select select "1"
click at [354, 130] on select "[Selecione...] ASG ASG + ASG ++ Auxiliar de Estacionamento Auxiliar de Estacion…" at bounding box center [676, 139] width 645 height 19
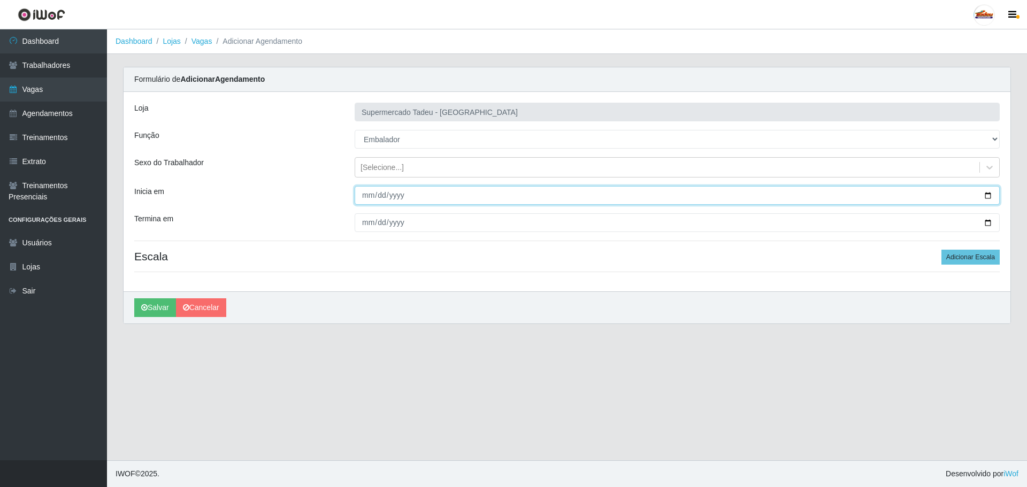
click at [366, 197] on input "Inicia em" at bounding box center [676, 195] width 645 height 19
type input "[DATE]"
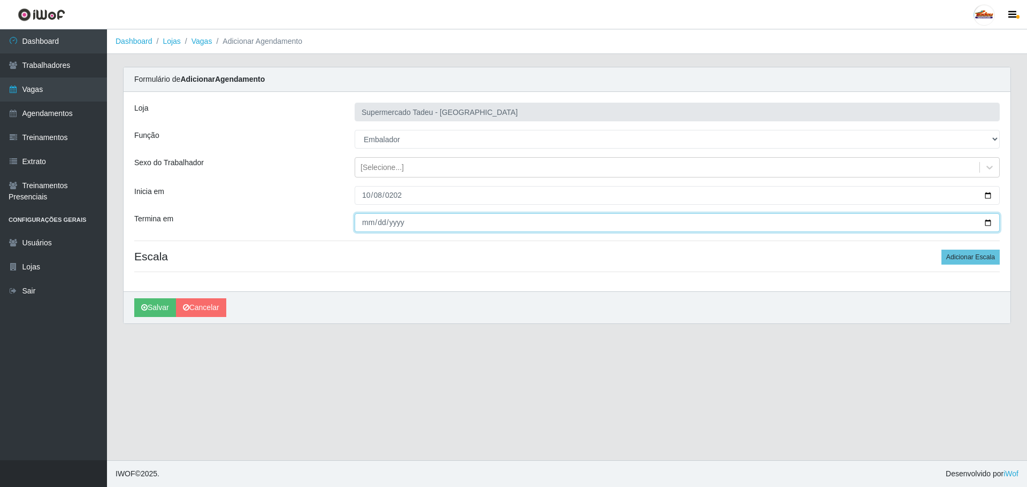
click at [374, 225] on input "Termina em" at bounding box center [676, 222] width 645 height 19
click at [369, 220] on input "Termina em" at bounding box center [676, 222] width 645 height 19
type input "[DATE]"
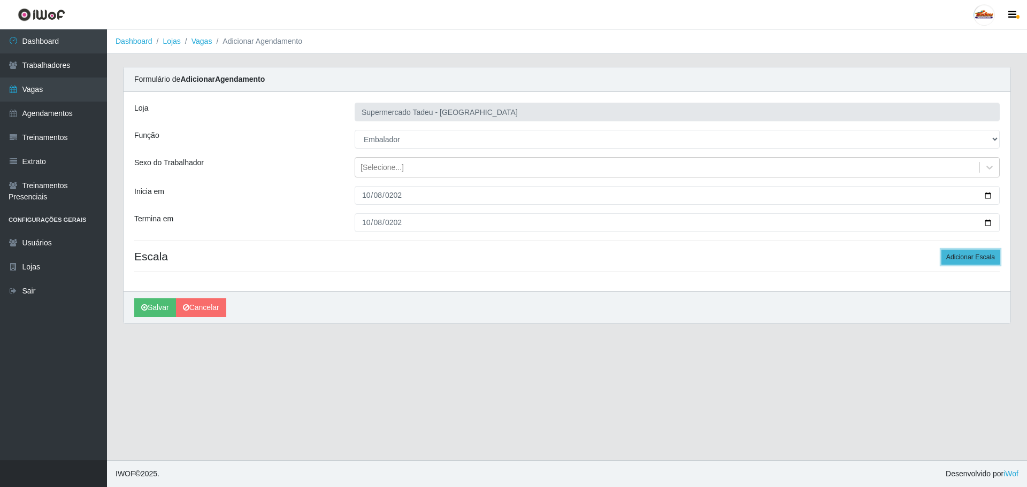
click at [970, 255] on button "Adicionar Escala" at bounding box center [970, 257] width 58 height 15
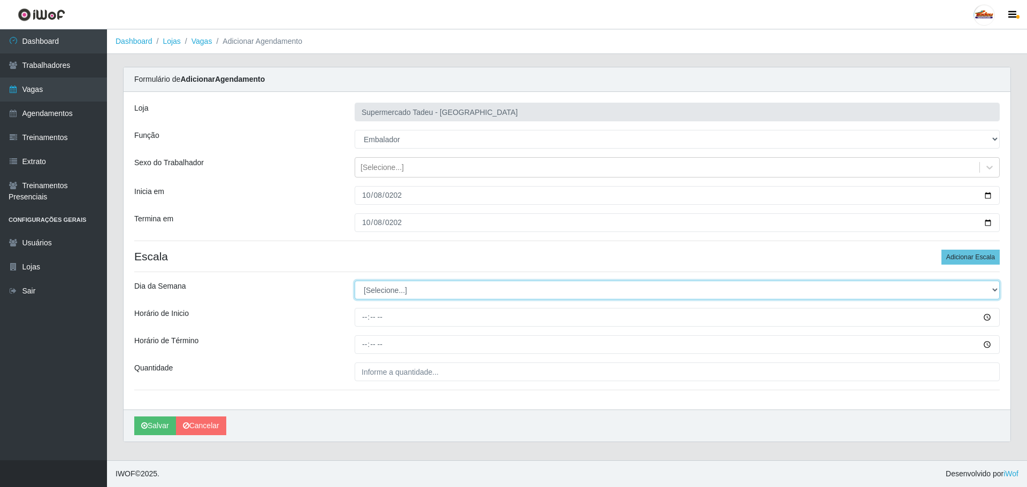
click at [369, 293] on select "[Selecione...] Segunda Terça Quarta Quinta Sexta Sábado Domingo" at bounding box center [676, 290] width 645 height 19
select select "3"
click at [354, 281] on select "[Selecione...] Segunda Terça Quarta Quinta Sexta Sábado Domingo" at bounding box center [676, 290] width 645 height 19
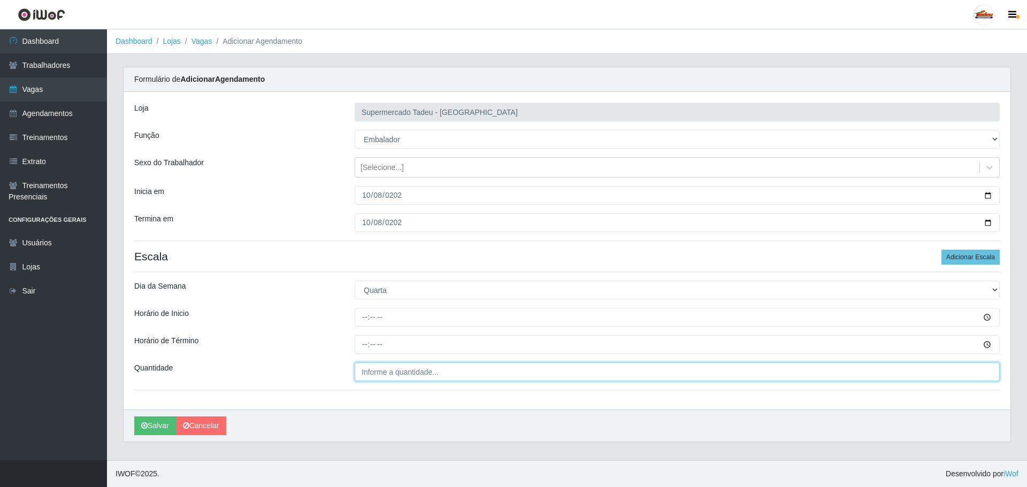
click at [413, 373] on input "Quantidade" at bounding box center [676, 372] width 645 height 19
type input "___"
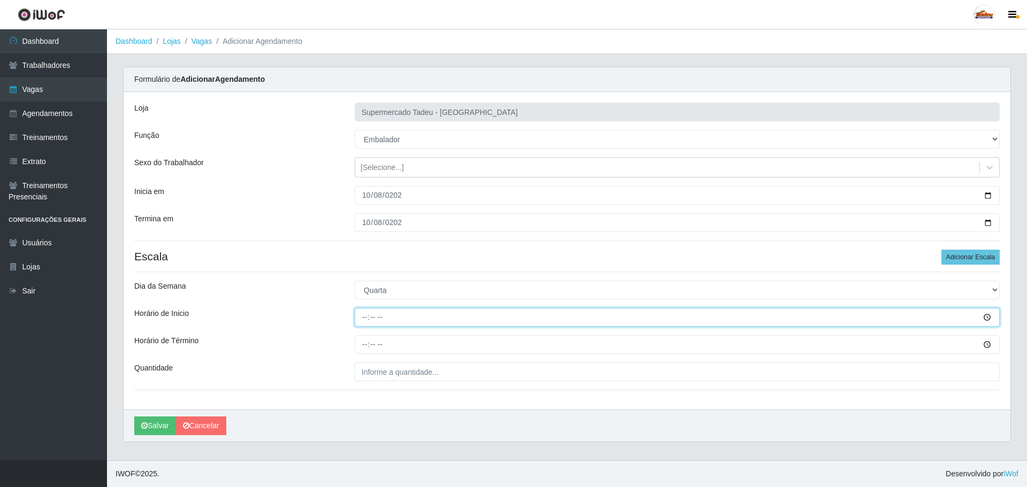
click at [374, 318] on input "Horário de Inicio" at bounding box center [676, 317] width 645 height 19
click at [365, 318] on input "Horário de Inicio" at bounding box center [676, 317] width 645 height 19
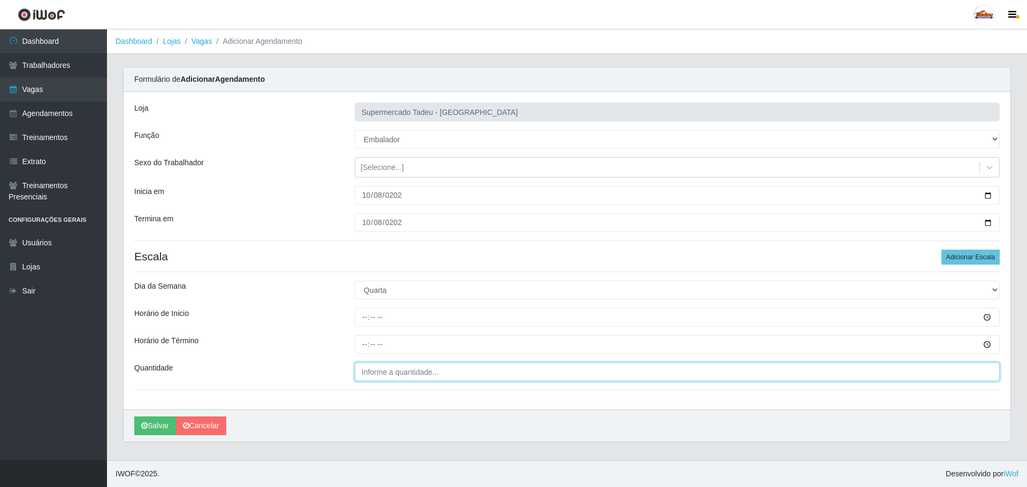
type input "___"
click at [382, 377] on input "___" at bounding box center [676, 372] width 645 height 19
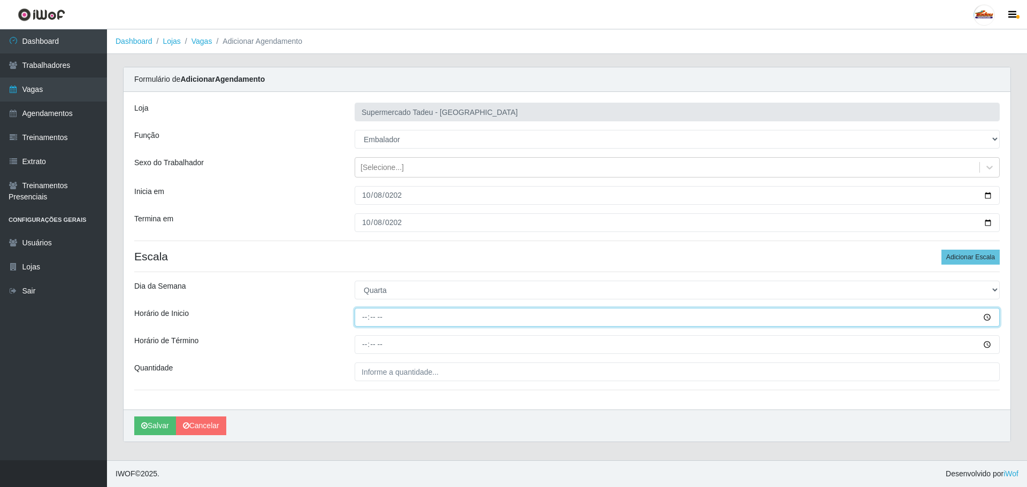
click at [359, 317] on input "Horário de Inicio" at bounding box center [676, 317] width 645 height 19
type input "07:30"
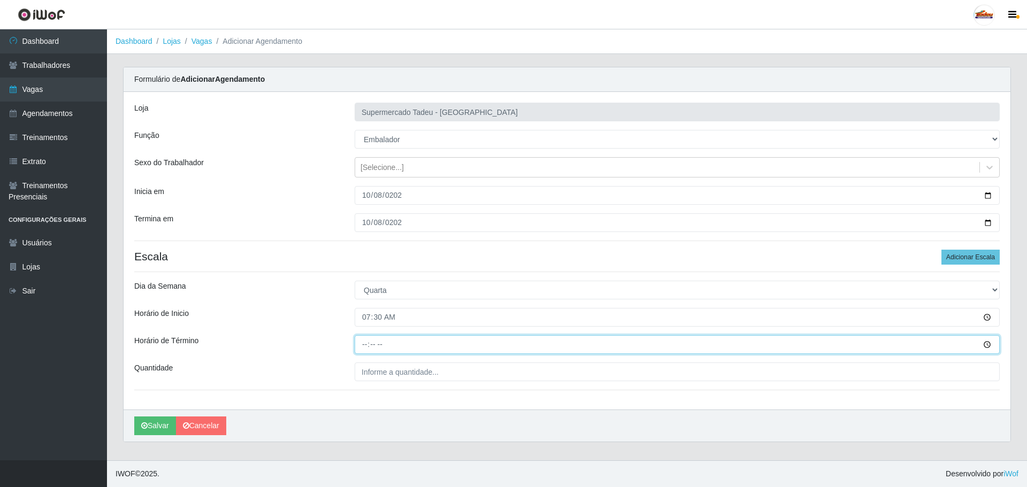
click at [363, 346] on input "Horário de Término" at bounding box center [676, 344] width 645 height 19
type input "12:00"
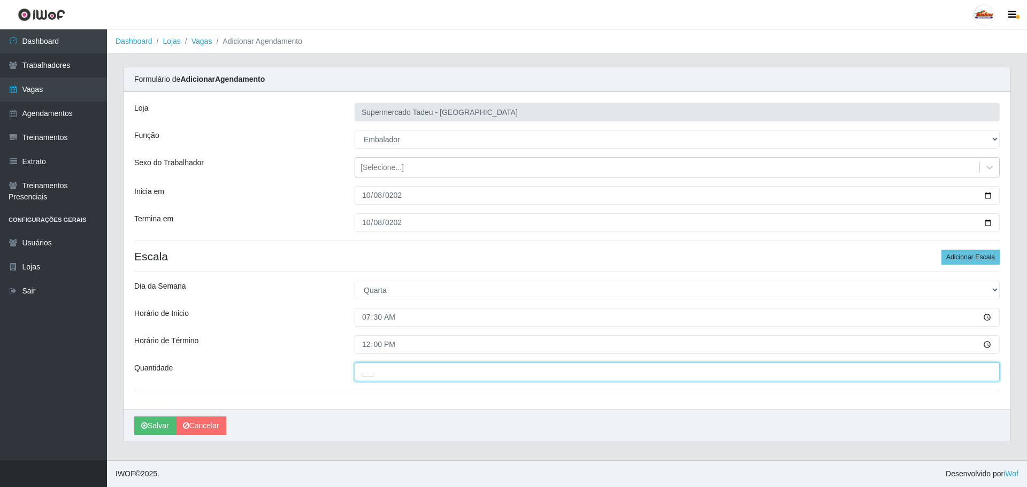
click at [407, 371] on input "___" at bounding box center [676, 372] width 645 height 19
type input "2__"
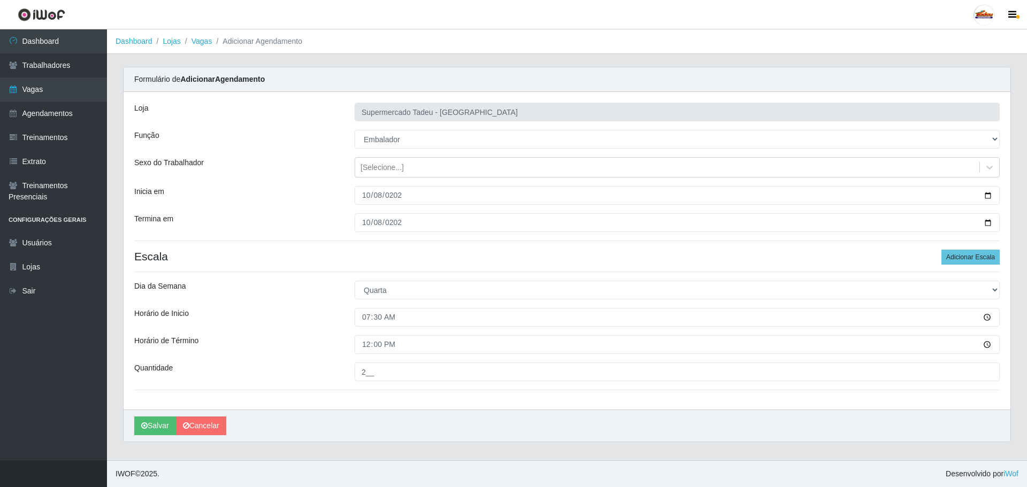
click at [273, 342] on div "Horário de Término" at bounding box center [236, 344] width 220 height 19
click at [147, 426] on icon "submit" at bounding box center [144, 425] width 6 height 7
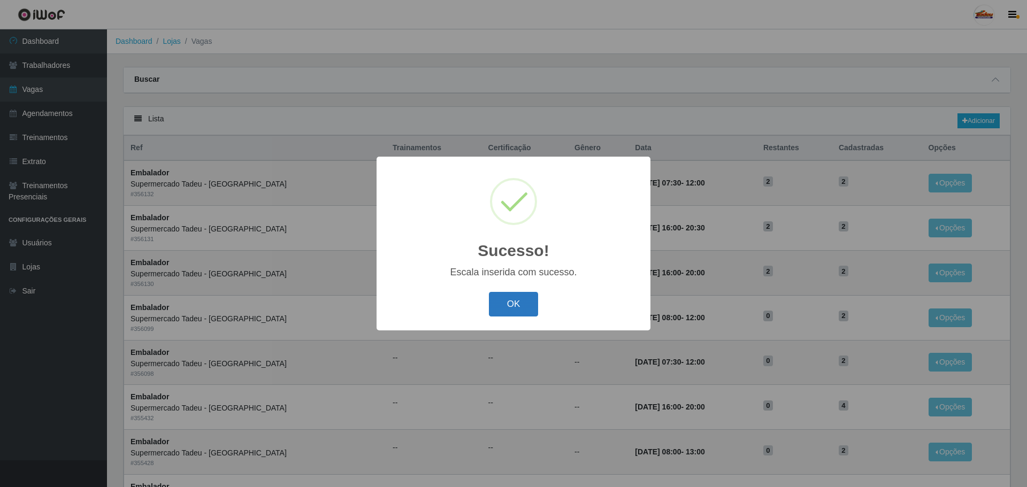
click at [511, 297] on button "OK" at bounding box center [514, 304] width 50 height 25
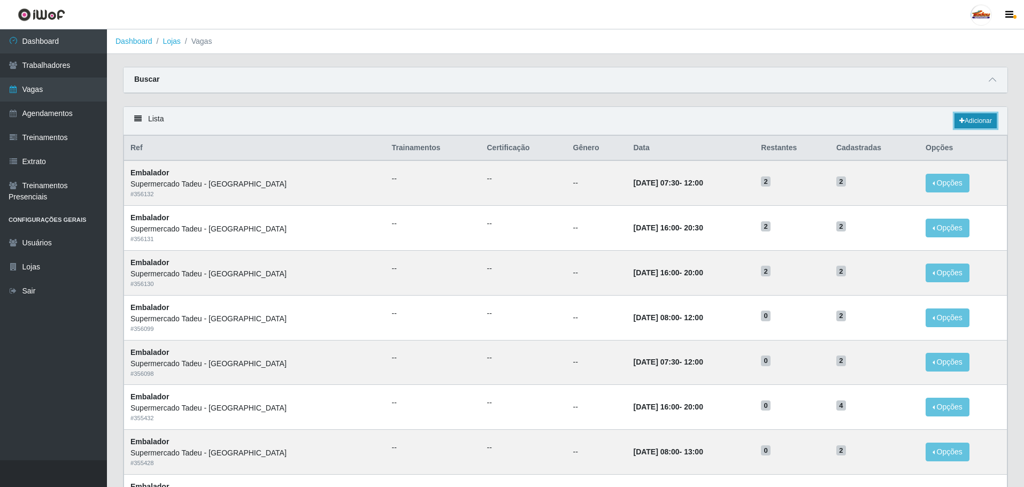
click at [970, 122] on link "Adicionar" at bounding box center [975, 120] width 42 height 15
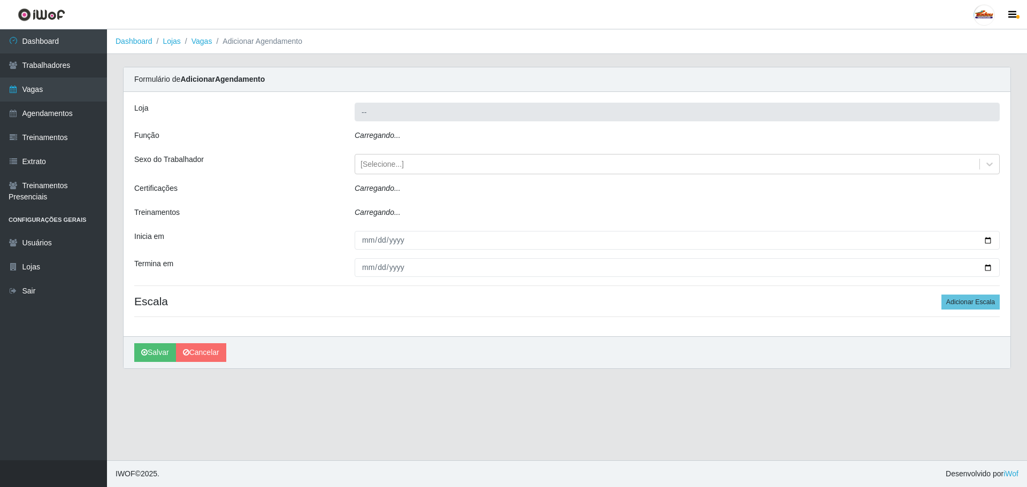
type input "Supermercado Tadeu - [GEOGRAPHIC_DATA]"
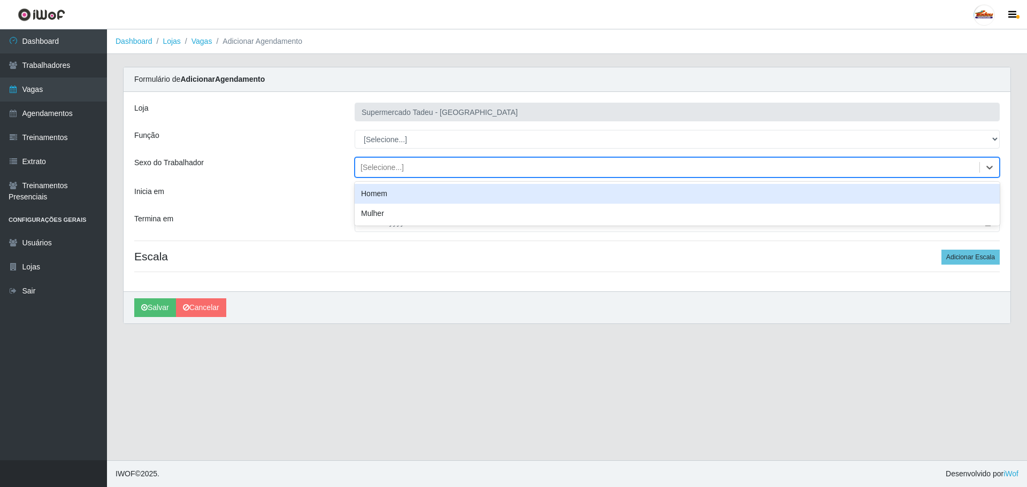
click at [381, 164] on div "[Selecione...]" at bounding box center [381, 167] width 43 height 11
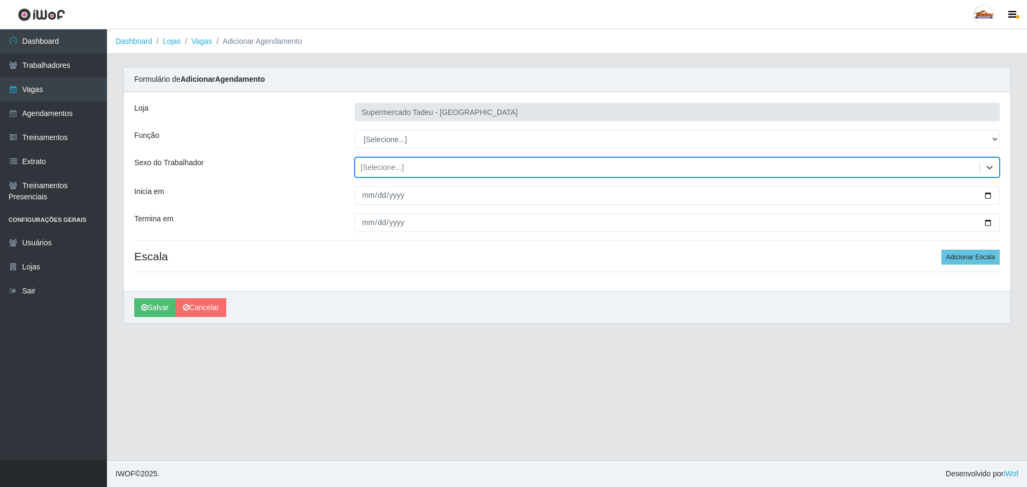
click at [381, 164] on div "[Selecione...]" at bounding box center [381, 167] width 43 height 11
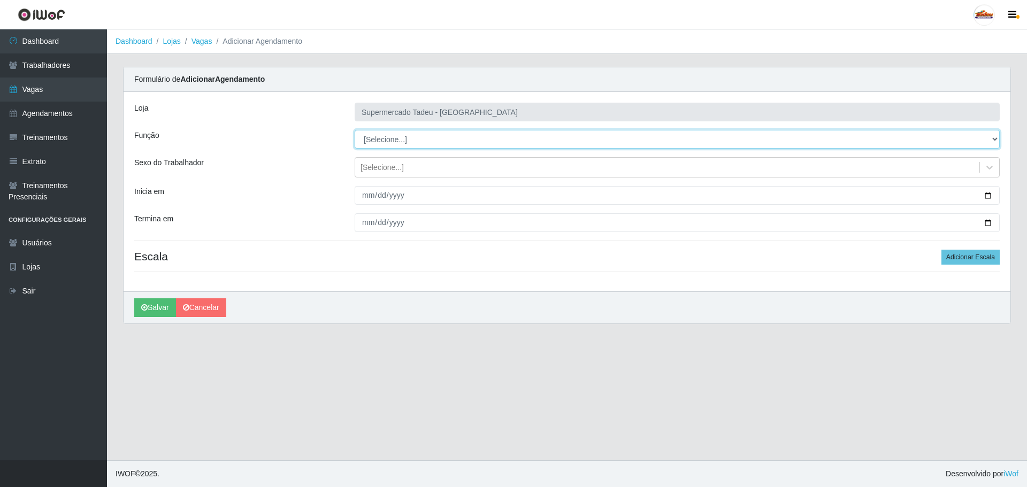
click at [383, 144] on select "[Selecione...] ASG ASG + ASG ++ Auxiliar de Estacionamento Auxiliar de Estacion…" at bounding box center [676, 139] width 645 height 19
select select "1"
click at [354, 130] on select "[Selecione...] ASG ASG + ASG ++ Auxiliar de Estacionamento Auxiliar de Estacion…" at bounding box center [676, 139] width 645 height 19
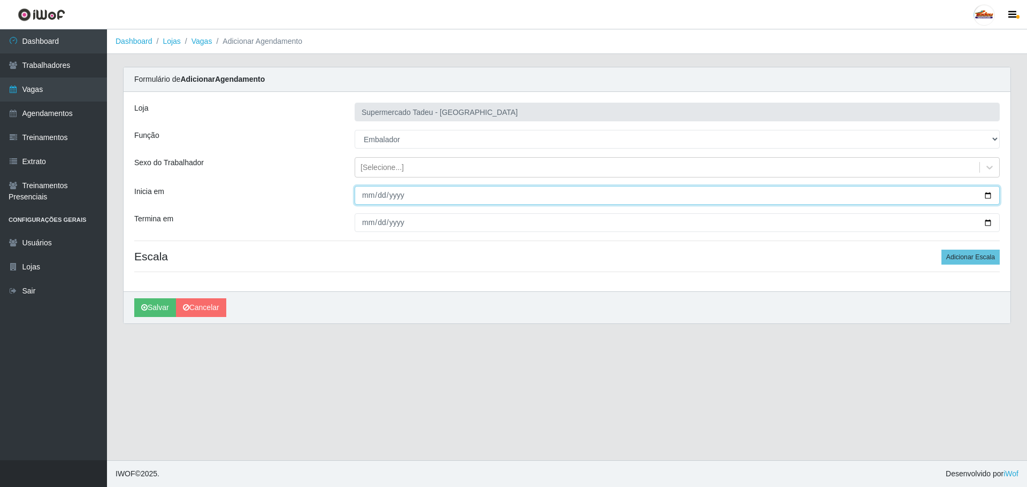
click at [377, 188] on input "Inicia em" at bounding box center [676, 195] width 645 height 19
type input "[DATE]"
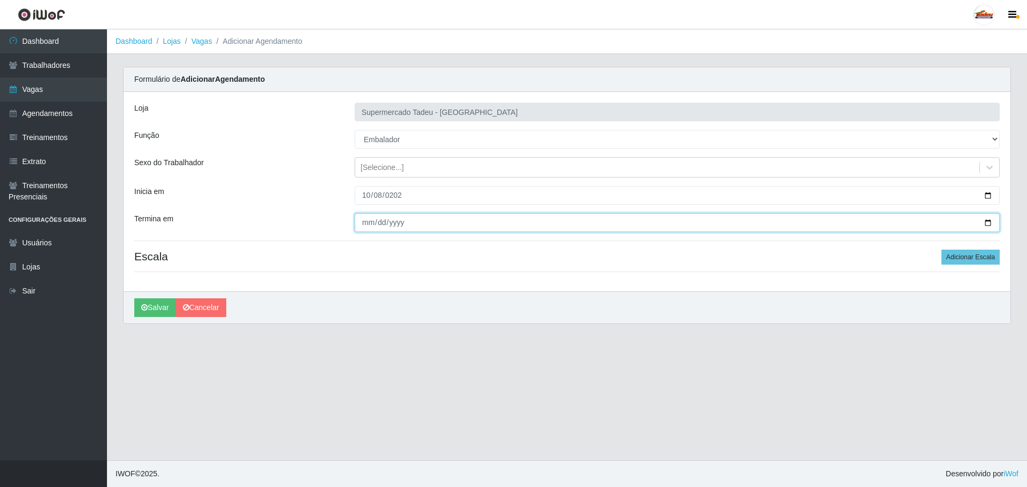
click at [368, 225] on input "Termina em" at bounding box center [676, 222] width 645 height 19
type input "[DATE]"
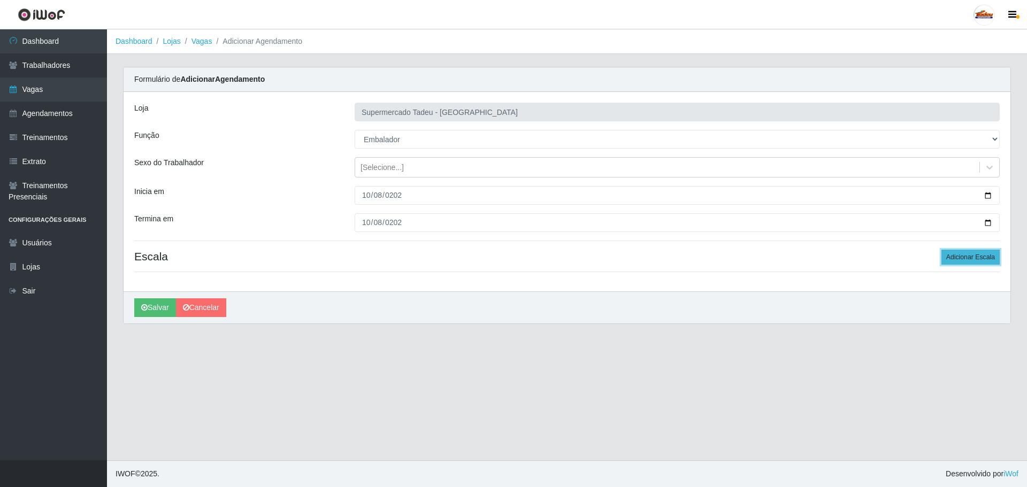
click at [977, 251] on button "Adicionar Escala" at bounding box center [970, 257] width 58 height 15
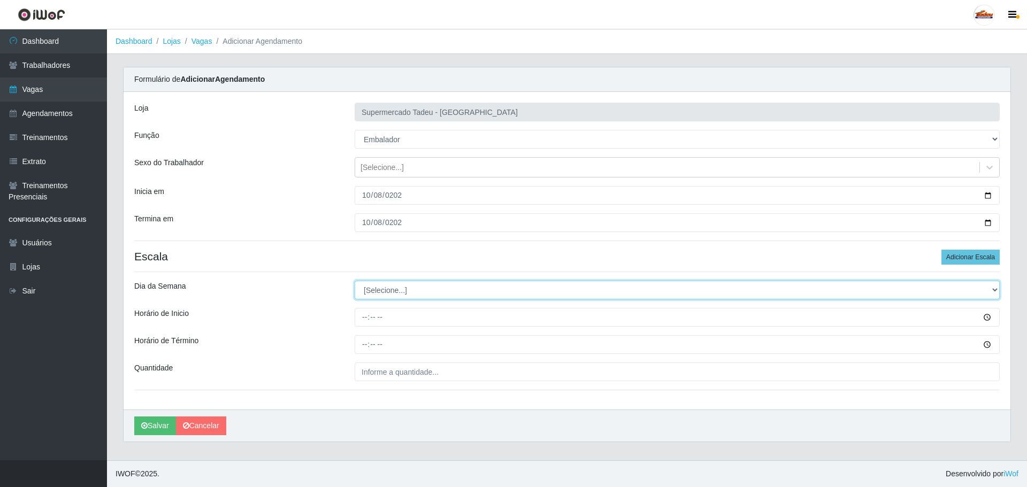
click at [387, 294] on select "[Selecione...] Segunda Terça Quarta Quinta Sexta Sábado Domingo" at bounding box center [676, 290] width 645 height 19
select select "3"
click at [354, 281] on select "[Selecione...] Segunda Terça Quarta Quinta Sexta Sábado Domingo" at bounding box center [676, 290] width 645 height 19
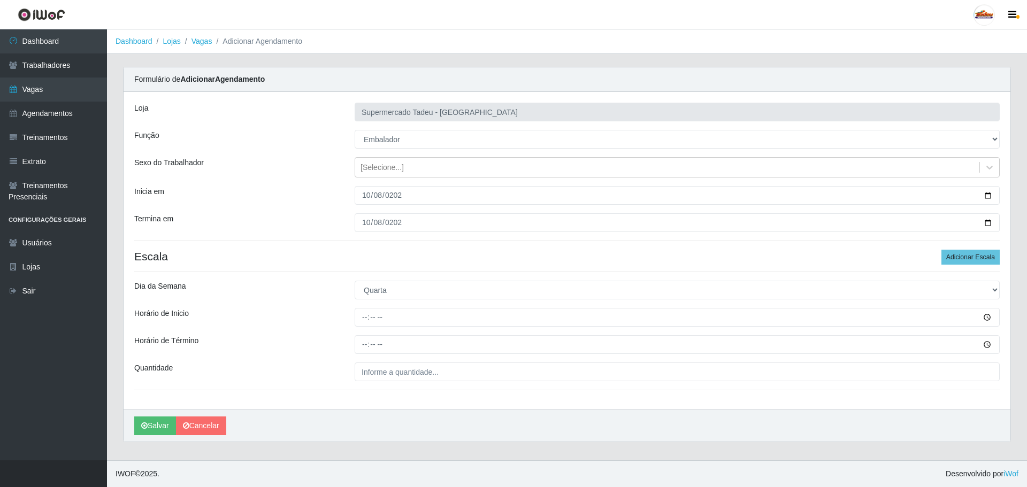
click at [365, 334] on div "Loja Supermercado Tadeu - [GEOGRAPHIC_DATA] Função [Selecione...] ASG ASG + ASG…" at bounding box center [567, 251] width 886 height 318
click at [366, 319] on input "Horário de Inicio" at bounding box center [676, 317] width 645 height 19
type input "08:00"
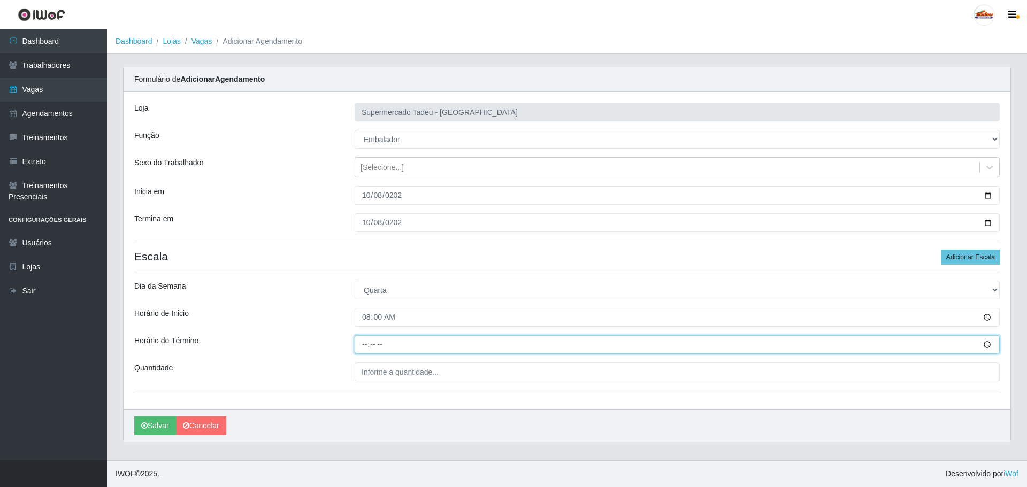
drag, startPoint x: 363, startPoint y: 344, endPoint x: 377, endPoint y: 329, distance: 20.8
click at [364, 344] on input "Horário de Término" at bounding box center [676, 344] width 645 height 19
type input "12:30"
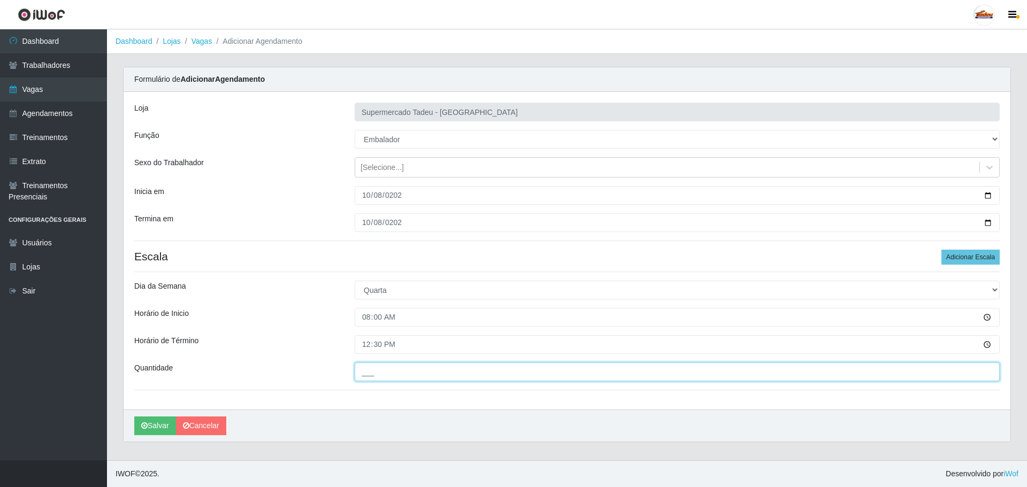
click at [364, 368] on input "___" at bounding box center [676, 372] width 645 height 19
type input "2__"
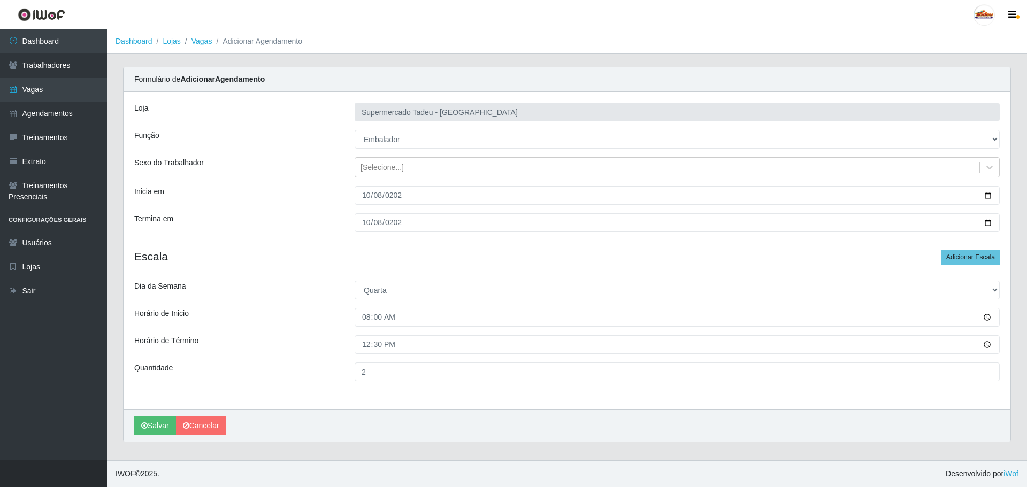
drag, startPoint x: 339, startPoint y: 353, endPoint x: 333, endPoint y: 352, distance: 5.9
click at [337, 352] on div "Horário de Término" at bounding box center [236, 344] width 220 height 19
click at [146, 425] on icon "submit" at bounding box center [144, 425] width 6 height 7
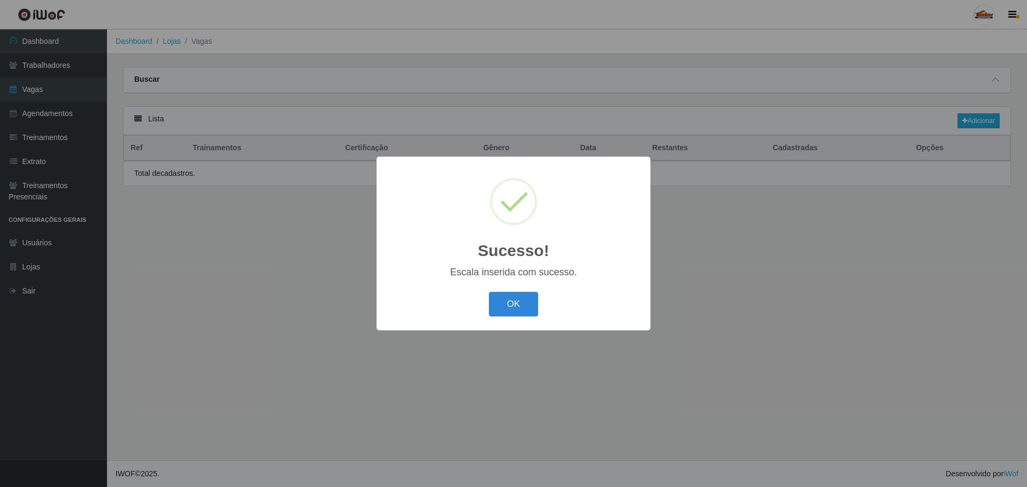
click at [520, 292] on div "OK Cancel" at bounding box center [513, 304] width 252 height 30
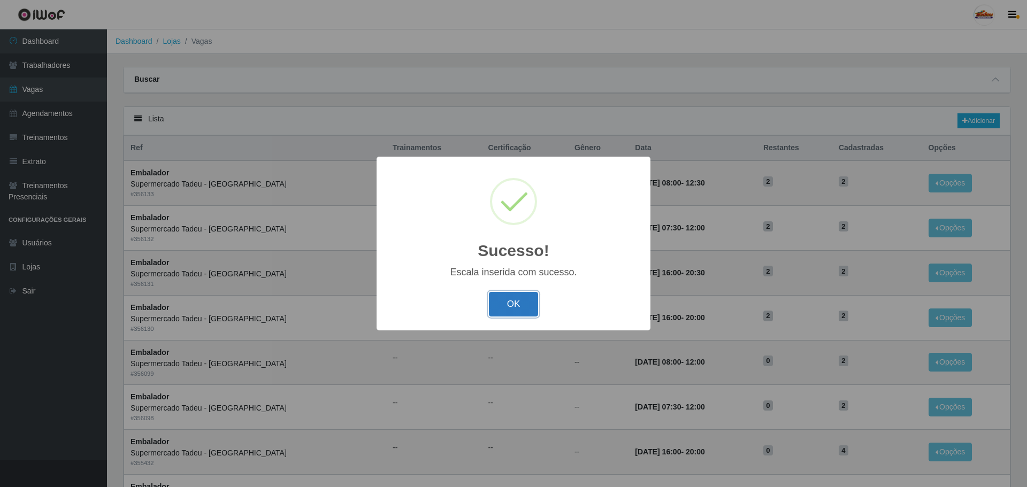
click at [518, 300] on button "OK" at bounding box center [514, 304] width 50 height 25
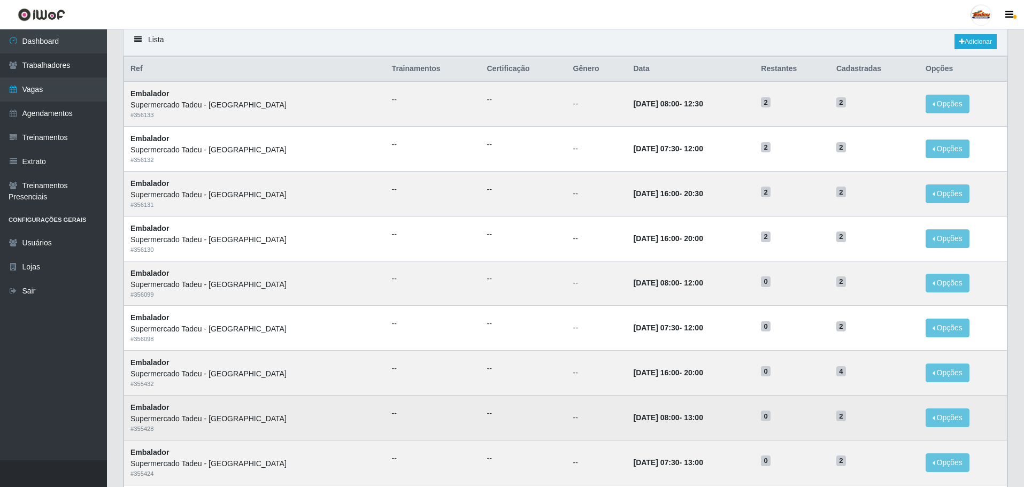
scroll to position [53, 0]
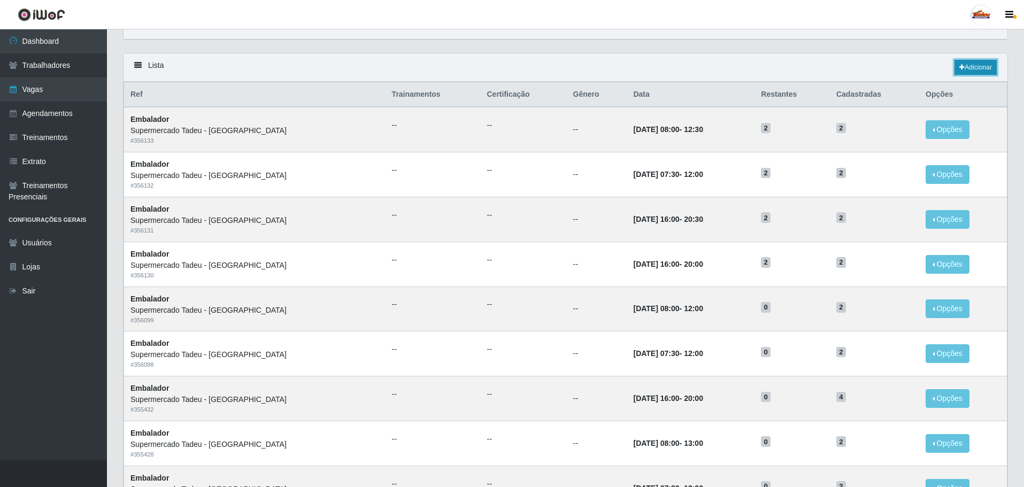
click at [972, 65] on link "Adicionar" at bounding box center [975, 67] width 42 height 15
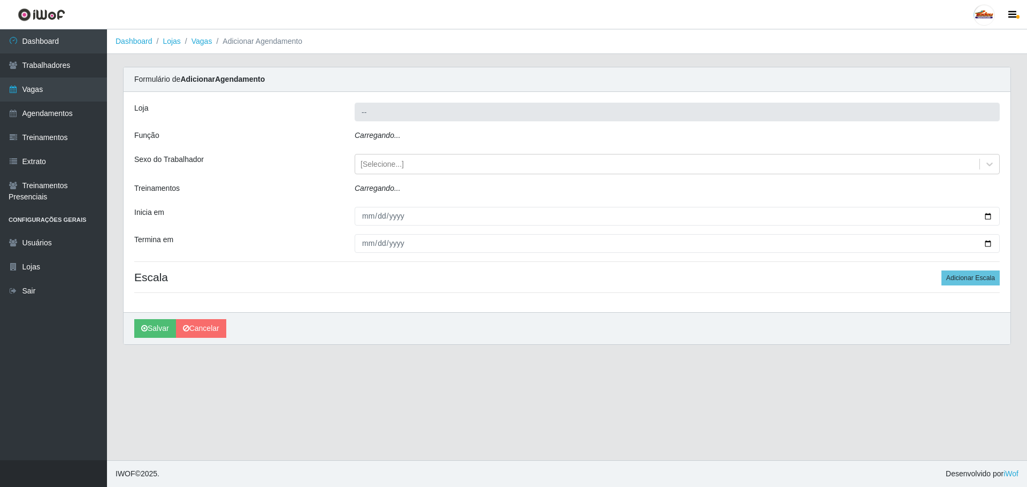
type input "Supermercado Tadeu - [GEOGRAPHIC_DATA]"
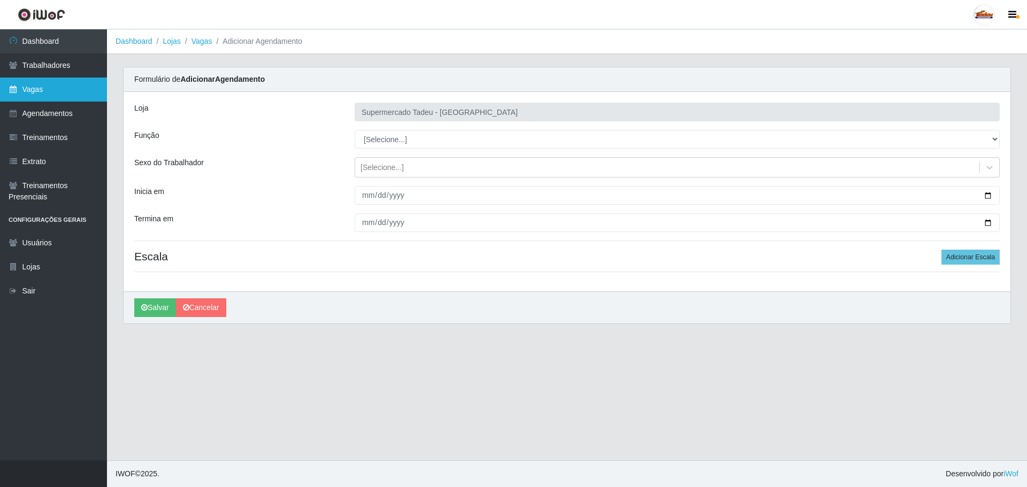
click at [52, 88] on link "Vagas" at bounding box center [53, 90] width 107 height 24
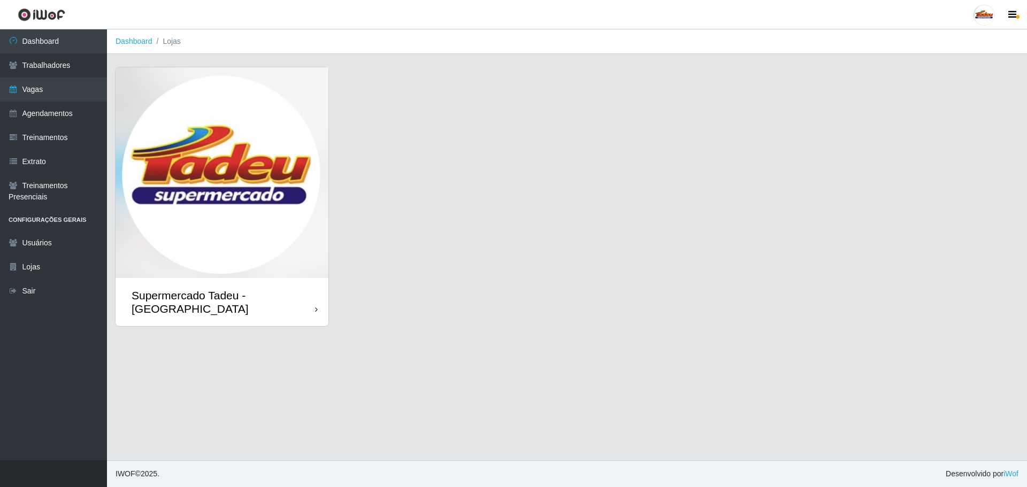
click at [227, 195] on img at bounding box center [221, 172] width 213 height 211
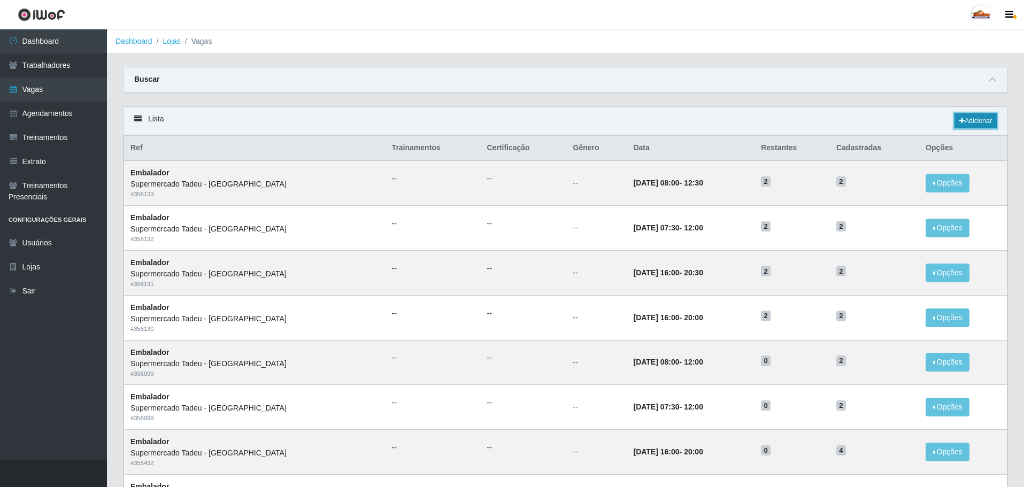
click at [983, 122] on link "Adicionar" at bounding box center [975, 120] width 42 height 15
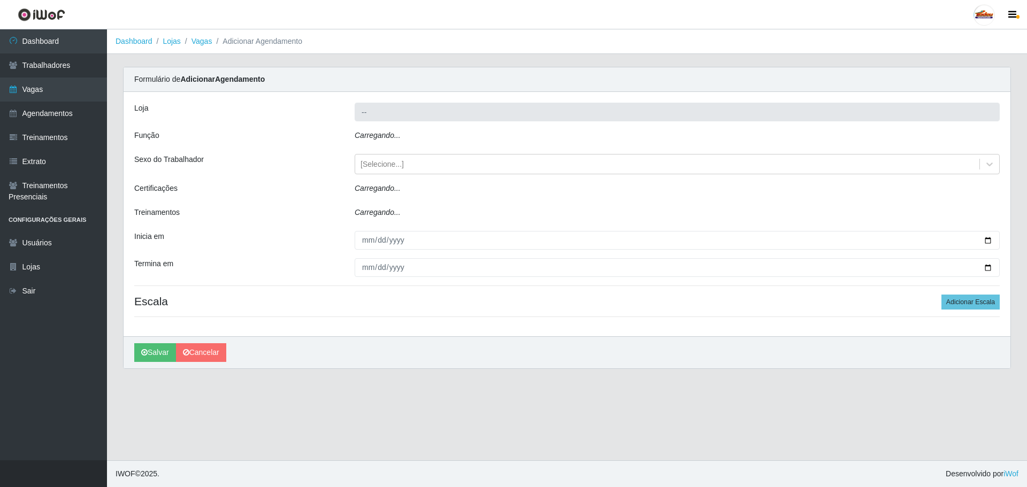
type input "Supermercado Tadeu - [GEOGRAPHIC_DATA]"
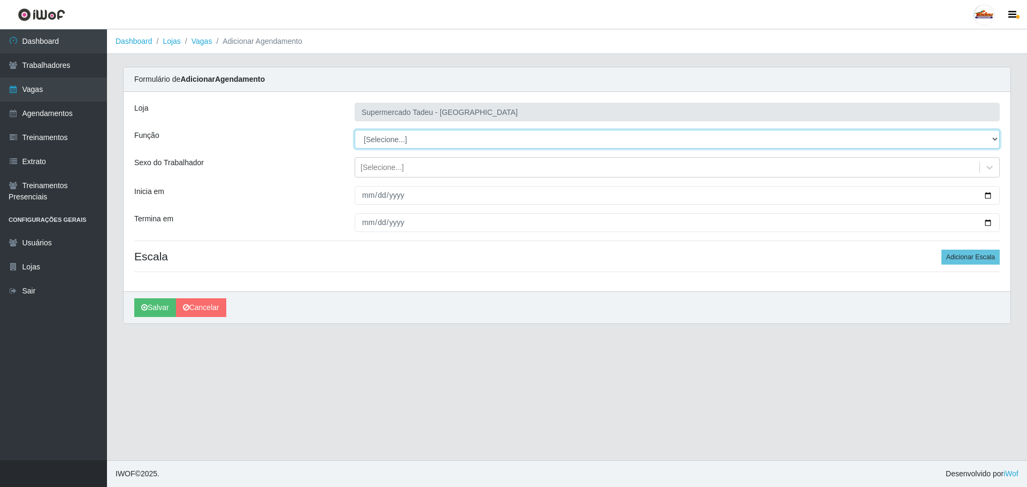
click at [398, 137] on select "[Selecione...] ASG ASG + ASG ++ Auxiliar de Estacionamento Auxiliar de Estacion…" at bounding box center [676, 139] width 645 height 19
select select "1"
click at [354, 130] on select "[Selecione...] ASG ASG + ASG ++ Auxiliar de Estacionamento Auxiliar de Estacion…" at bounding box center [676, 139] width 645 height 19
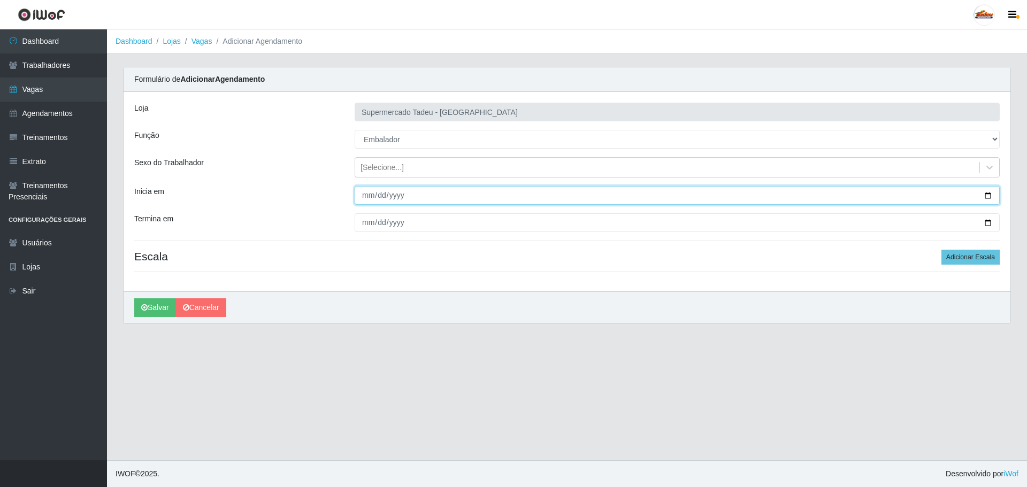
click at [366, 198] on input "Inicia em" at bounding box center [676, 195] width 645 height 19
type input "[DATE]"
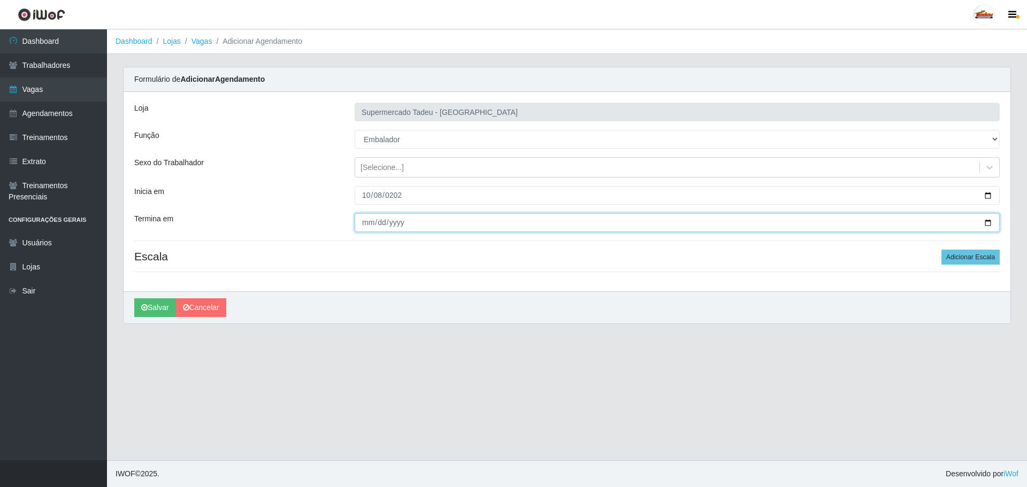
click at [368, 225] on input "Termina em" at bounding box center [676, 222] width 645 height 19
type input "[DATE]"
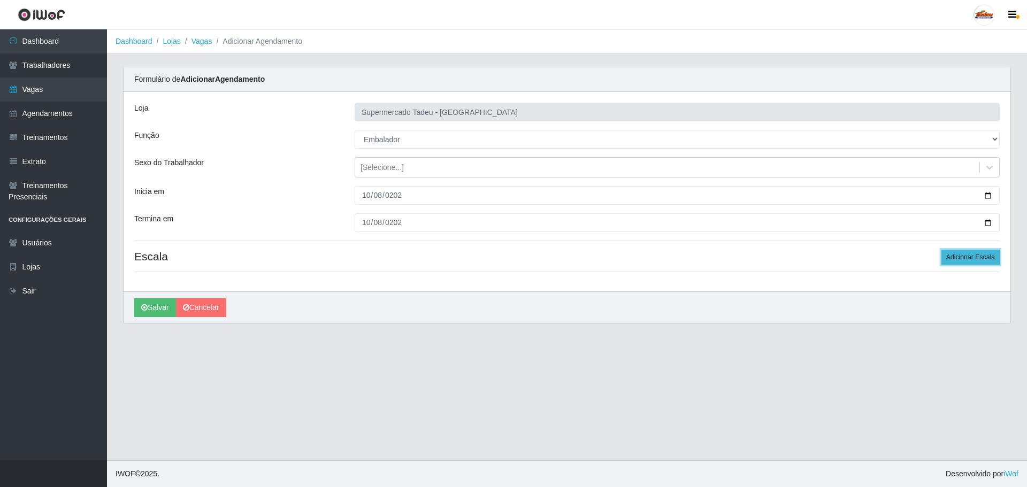
click at [958, 257] on button "Adicionar Escala" at bounding box center [970, 257] width 58 height 15
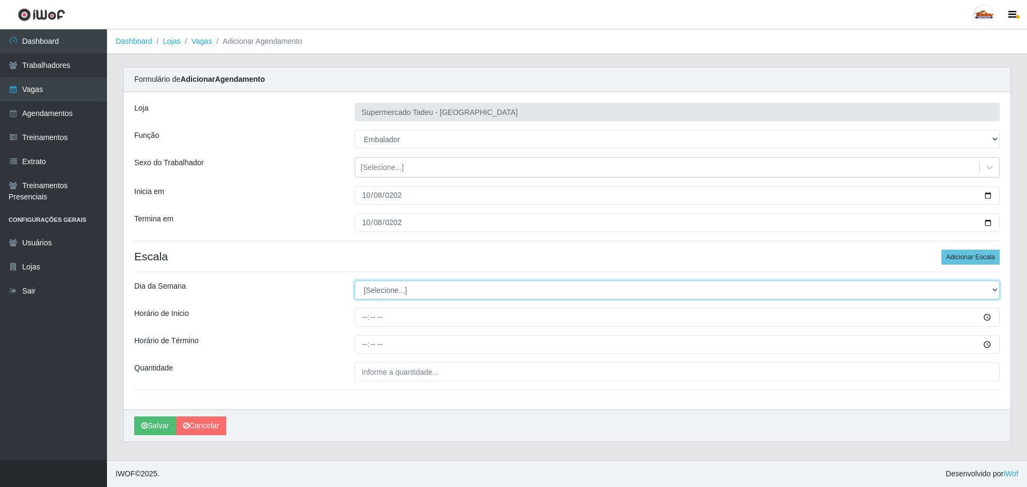
click at [384, 291] on select "[Selecione...] Segunda Terça Quarta Quinta Sexta Sábado Domingo" at bounding box center [676, 290] width 645 height 19
select select "3"
click at [354, 281] on select "[Selecione...] Segunda Terça Quarta Quinta Sexta Sábado Domingo" at bounding box center [676, 290] width 645 height 19
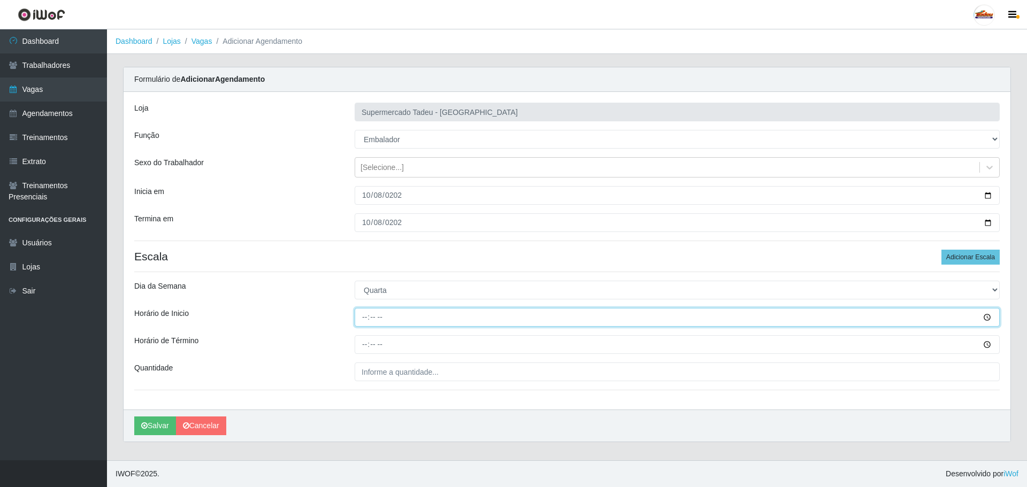
click at [362, 320] on input "Horário de Inicio" at bounding box center [676, 317] width 645 height 19
click at [364, 317] on input "Horário de Inicio" at bounding box center [676, 317] width 645 height 19
type input "16:00"
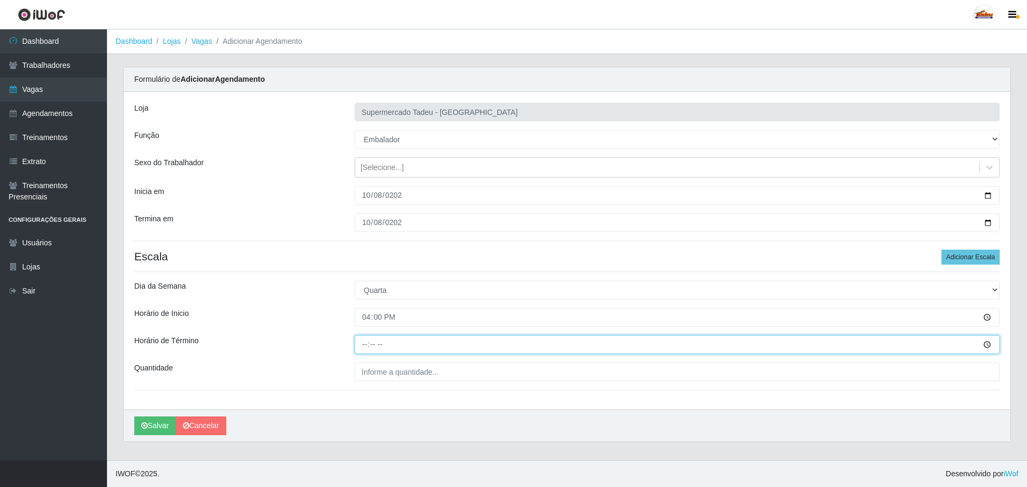
click at [365, 352] on input "Horário de Término" at bounding box center [676, 344] width 645 height 19
type input "20:00"
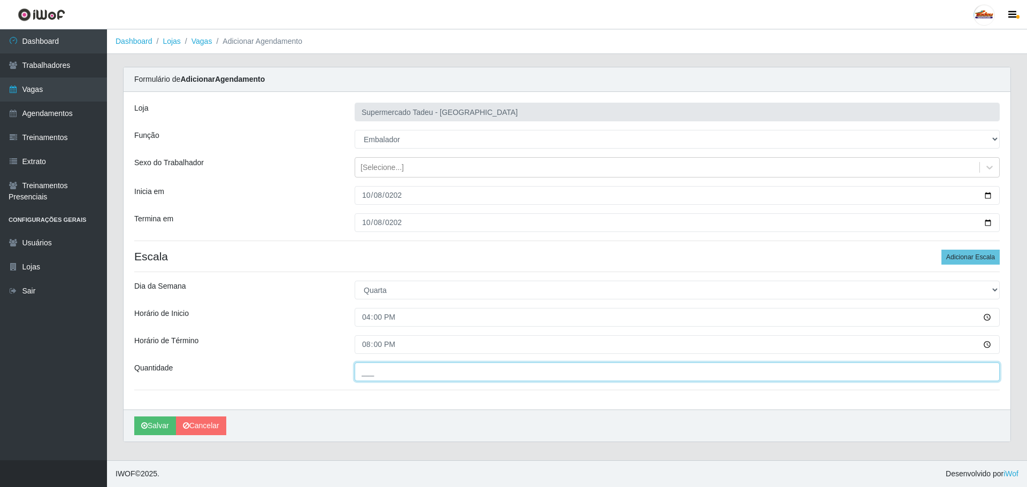
click at [377, 379] on input "___" at bounding box center [676, 372] width 645 height 19
type input "4__"
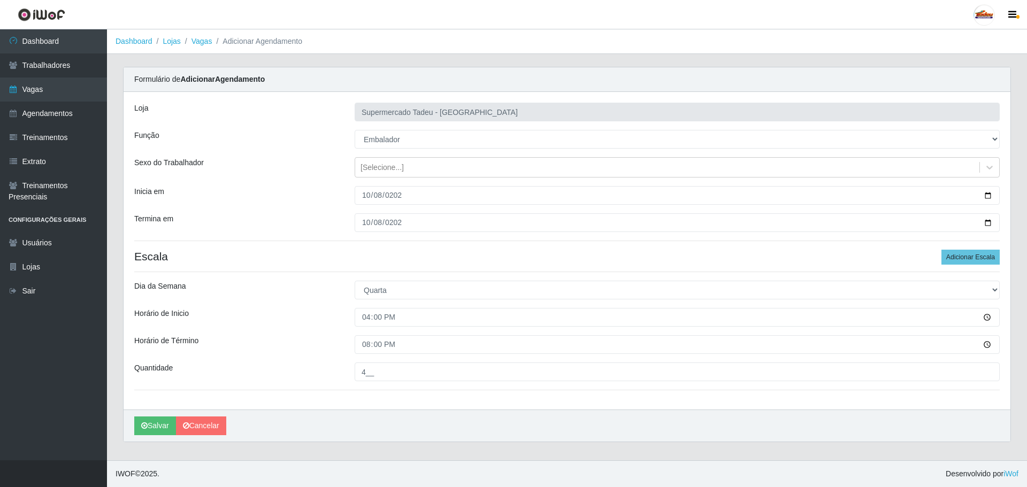
click at [321, 352] on div "Horário de Término" at bounding box center [236, 344] width 220 height 19
click at [146, 422] on icon "submit" at bounding box center [144, 425] width 6 height 7
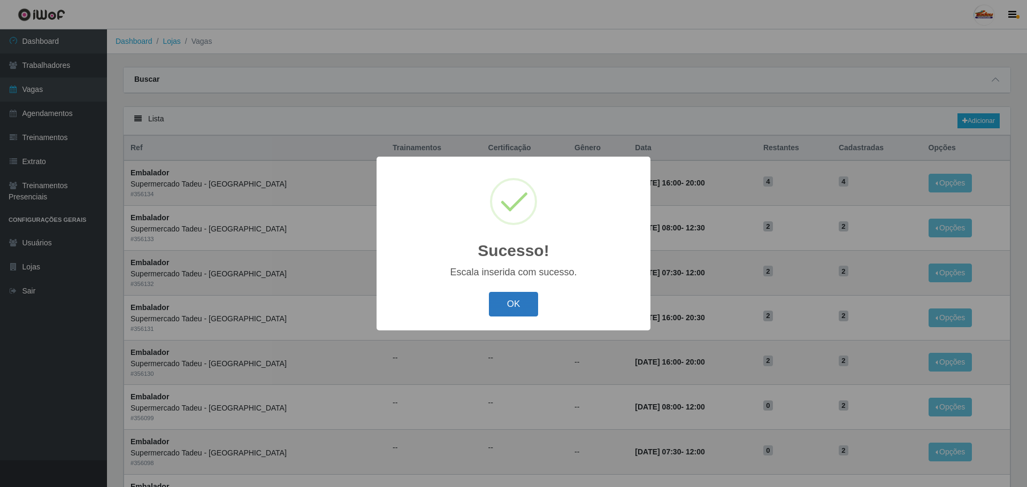
click at [514, 307] on button "OK" at bounding box center [514, 304] width 50 height 25
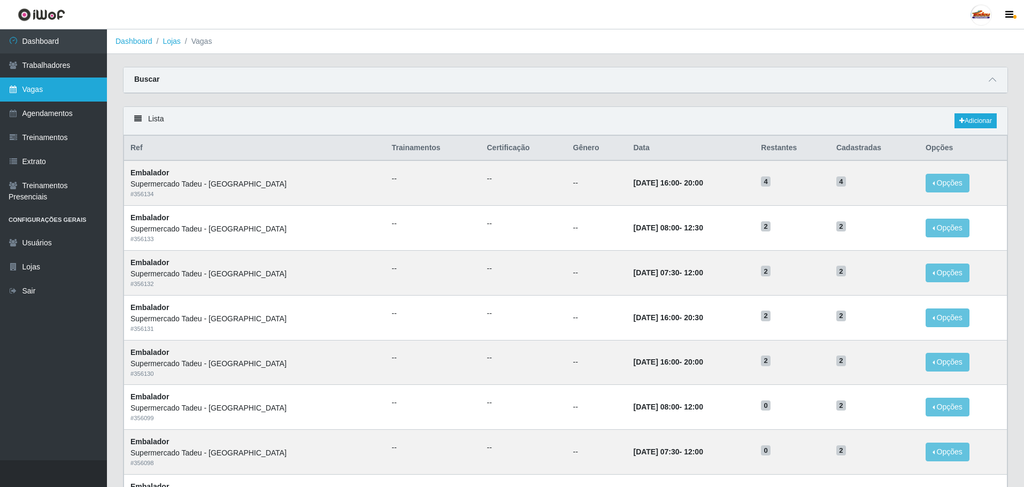
click at [37, 91] on link "Vagas" at bounding box center [53, 90] width 107 height 24
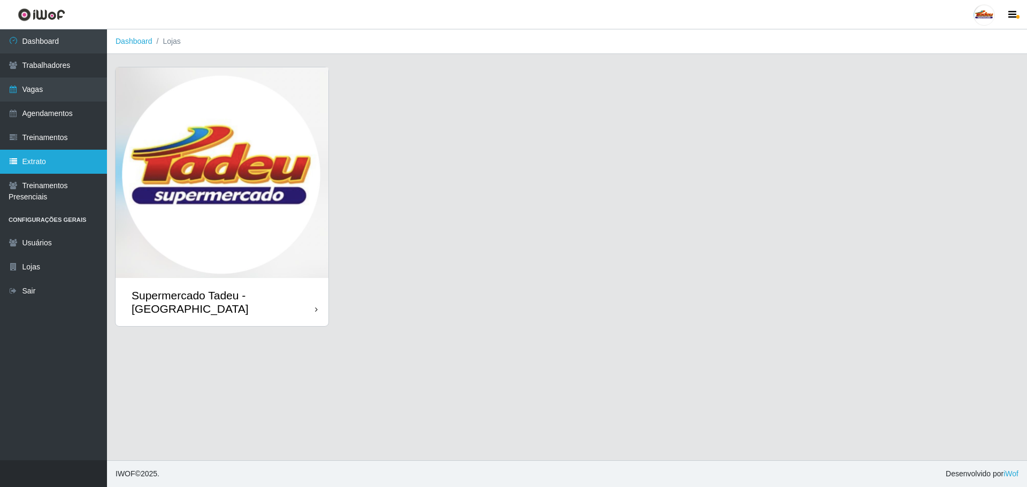
click at [47, 161] on link "Extrato" at bounding box center [53, 162] width 107 height 24
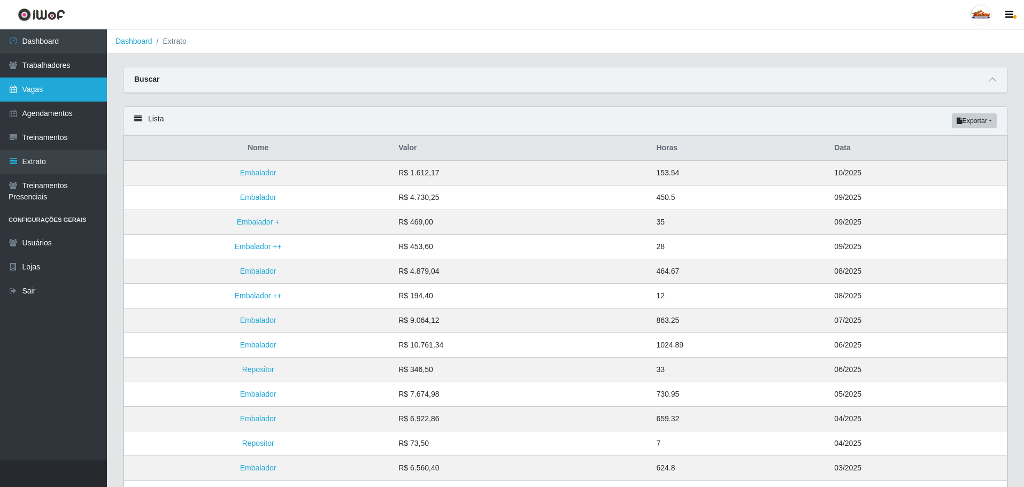
click at [30, 89] on link "Vagas" at bounding box center [53, 90] width 107 height 24
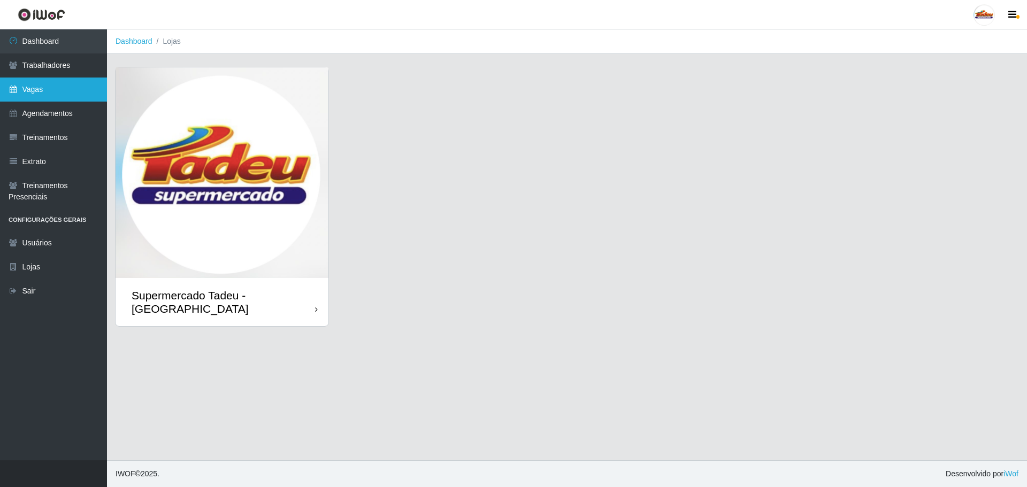
click at [39, 87] on link "Vagas" at bounding box center [53, 90] width 107 height 24
drag, startPoint x: 215, startPoint y: 221, endPoint x: 252, endPoint y: 219, distance: 37.0
click at [216, 221] on img at bounding box center [221, 172] width 213 height 211
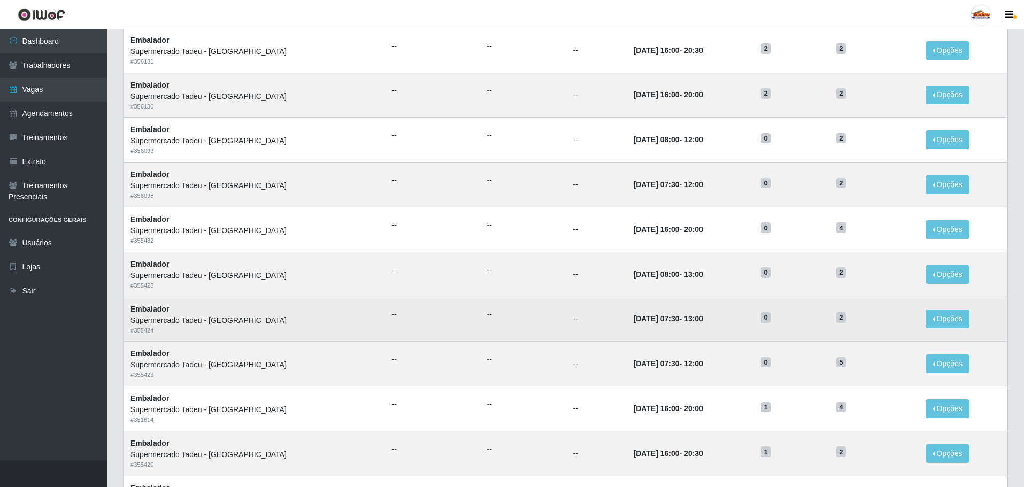
scroll to position [419, 0]
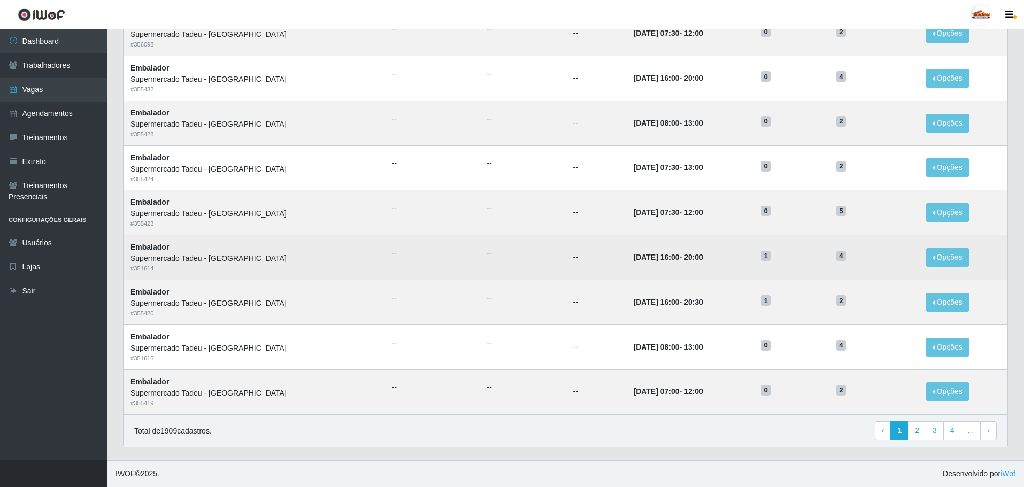
click at [633, 259] on time "[DATE] 16:00" at bounding box center [656, 257] width 46 height 9
drag, startPoint x: 565, startPoint y: 256, endPoint x: 850, endPoint y: 255, distance: 285.0
click at [850, 255] on tr "Embalador Supermercado Tadeu - [GEOGRAPHIC_DATA] # 351614 -- -- -- [DATE] 16:00…" at bounding box center [565, 257] width 883 height 45
click at [847, 259] on h5 "4" at bounding box center [874, 255] width 76 height 11
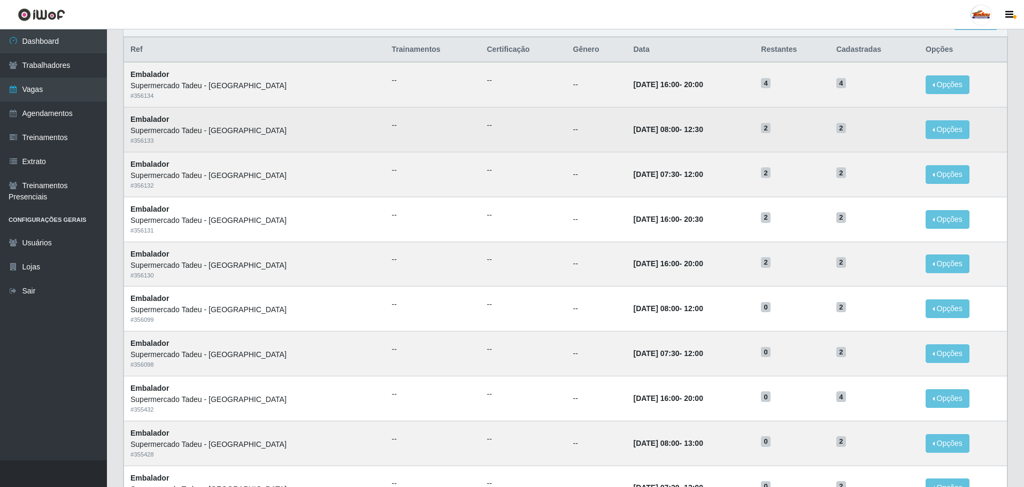
scroll to position [0, 0]
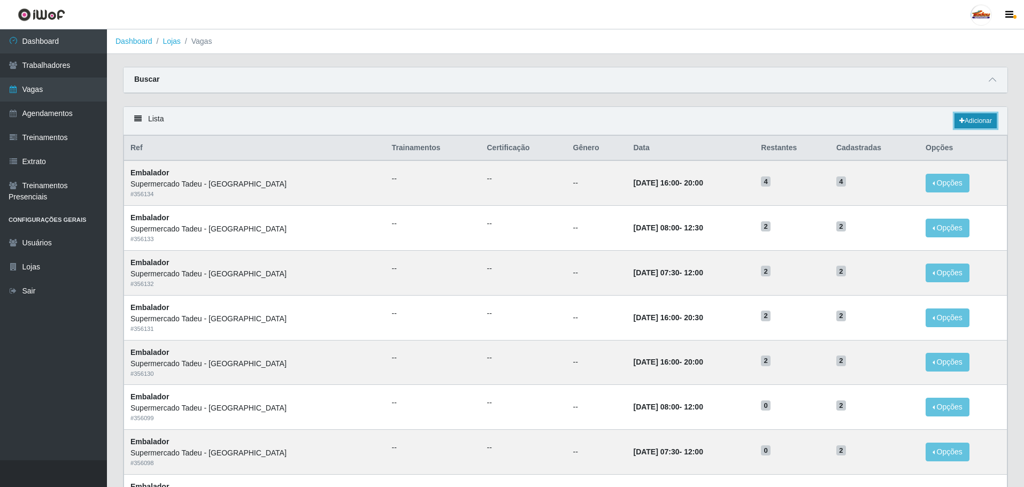
click at [961, 124] on icon at bounding box center [961, 121] width 5 height 6
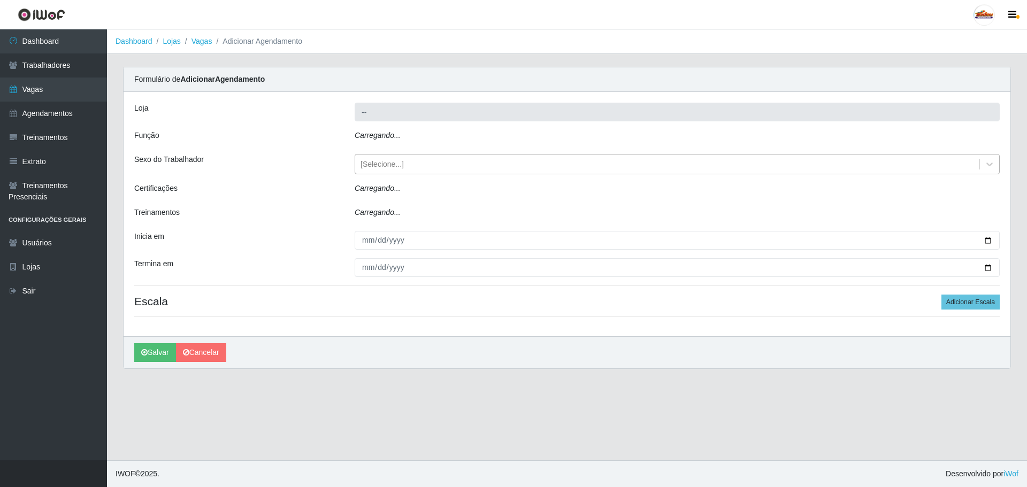
type input "Supermercado Tadeu - [GEOGRAPHIC_DATA]"
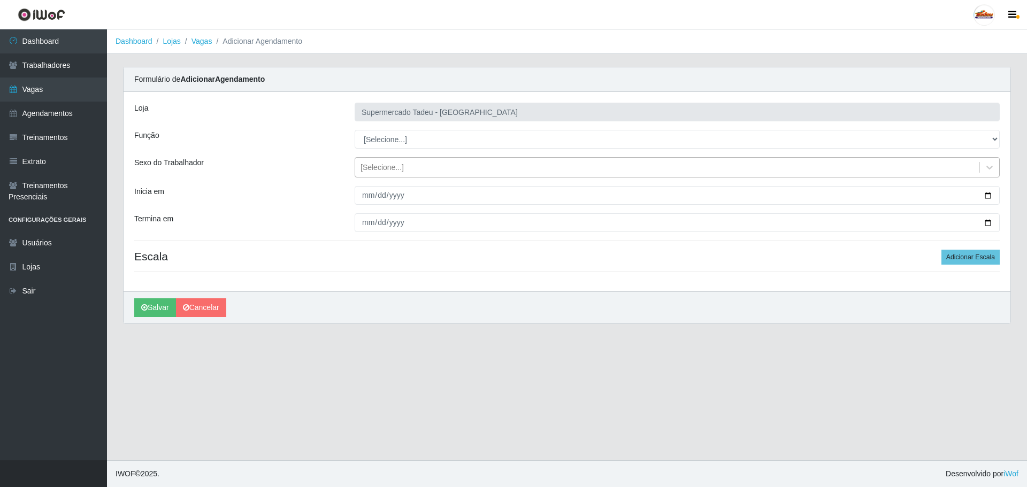
click at [397, 167] on div "[Selecione...]" at bounding box center [381, 167] width 43 height 11
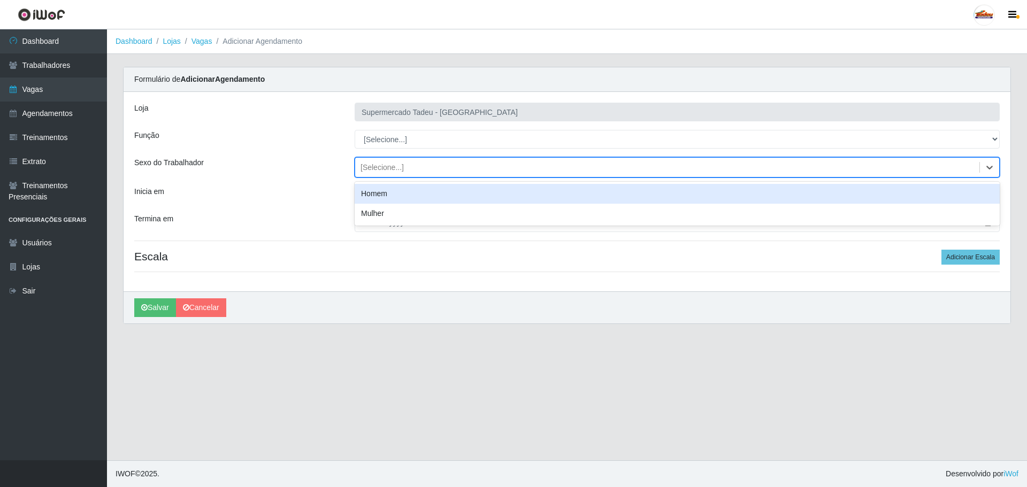
click at [397, 167] on div "[Selecione...]" at bounding box center [381, 167] width 43 height 11
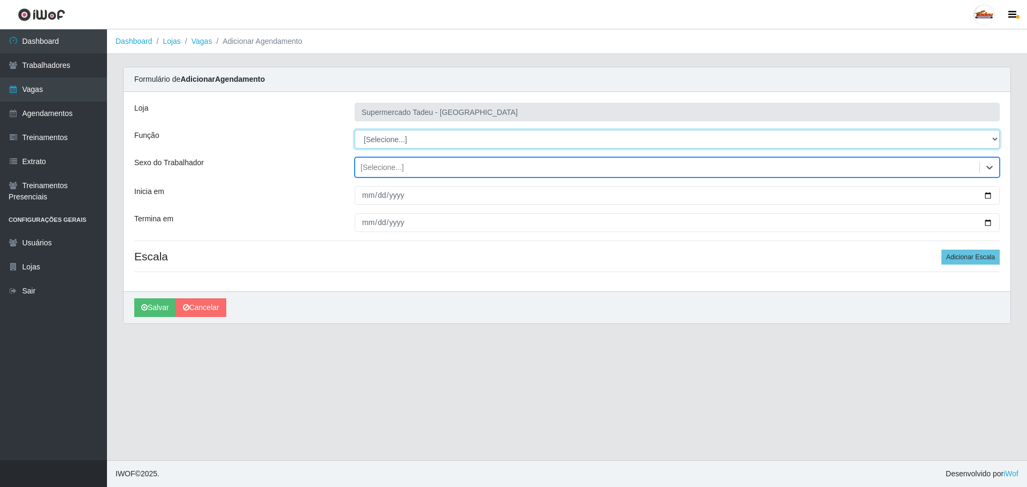
click at [390, 130] on select "[Selecione...] ASG ASG + ASG ++ Auxiliar de Estacionamento Auxiliar de Estacion…" at bounding box center [676, 139] width 645 height 19
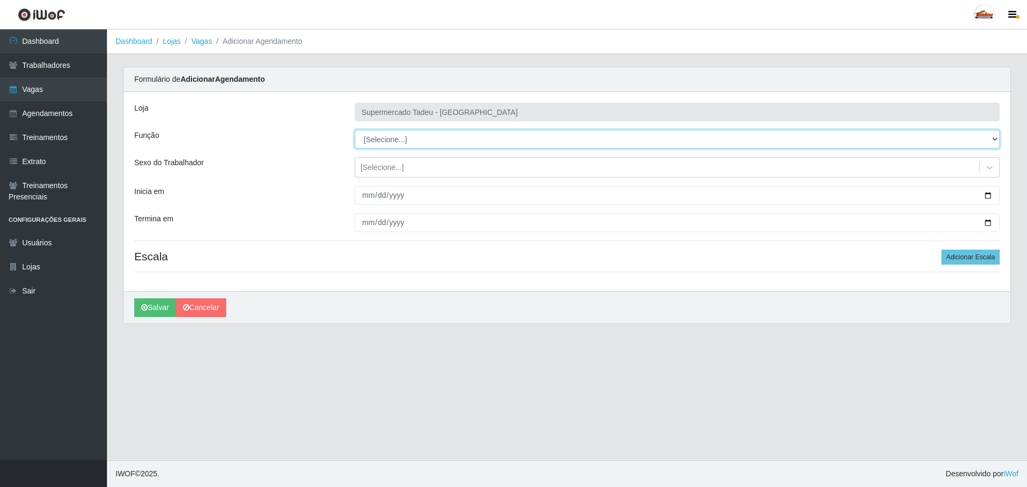
select select "1"
click at [354, 130] on select "[Selecione...] ASG ASG + ASG ++ Auxiliar de Estacionamento Auxiliar de Estacion…" at bounding box center [676, 139] width 645 height 19
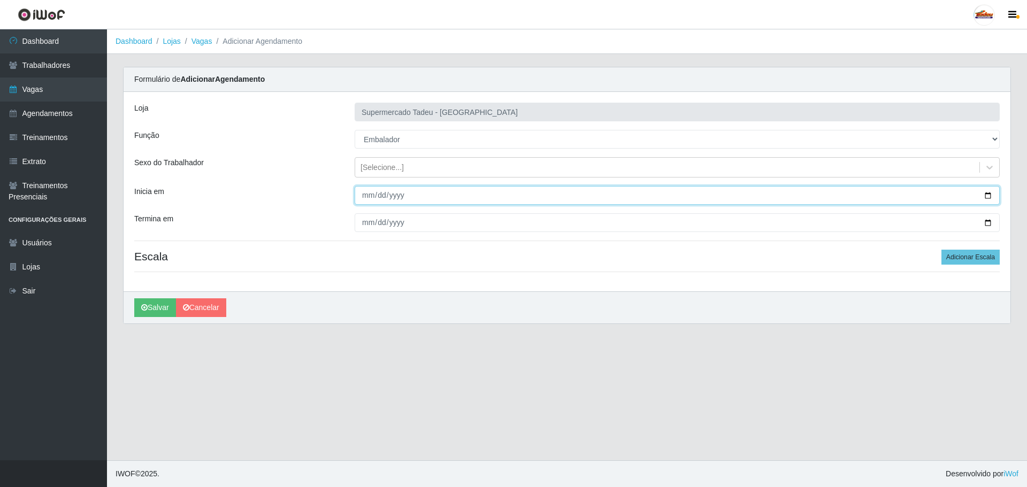
click at [369, 190] on input "Inicia em" at bounding box center [676, 195] width 645 height 19
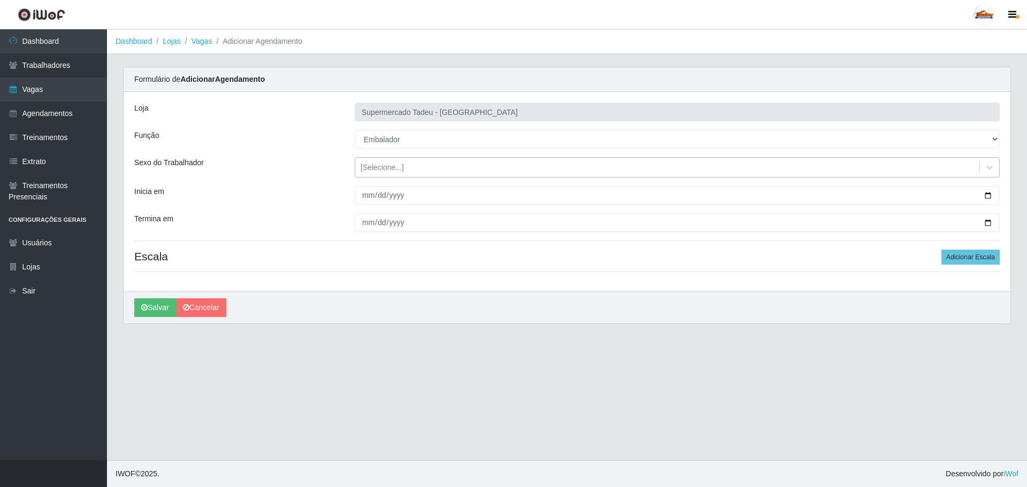
click at [366, 172] on div "[Selecione...]" at bounding box center [381, 167] width 43 height 11
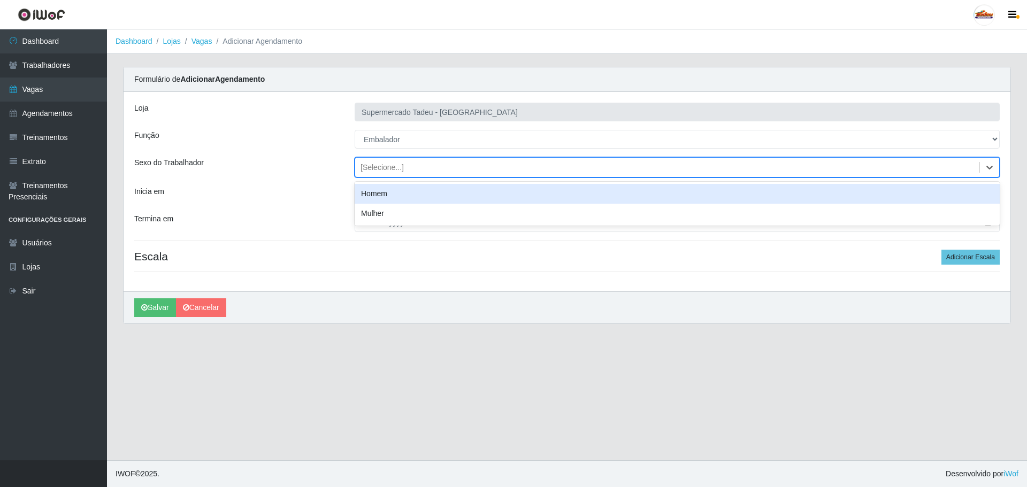
click at [369, 167] on div "[Selecione...]" at bounding box center [381, 167] width 43 height 11
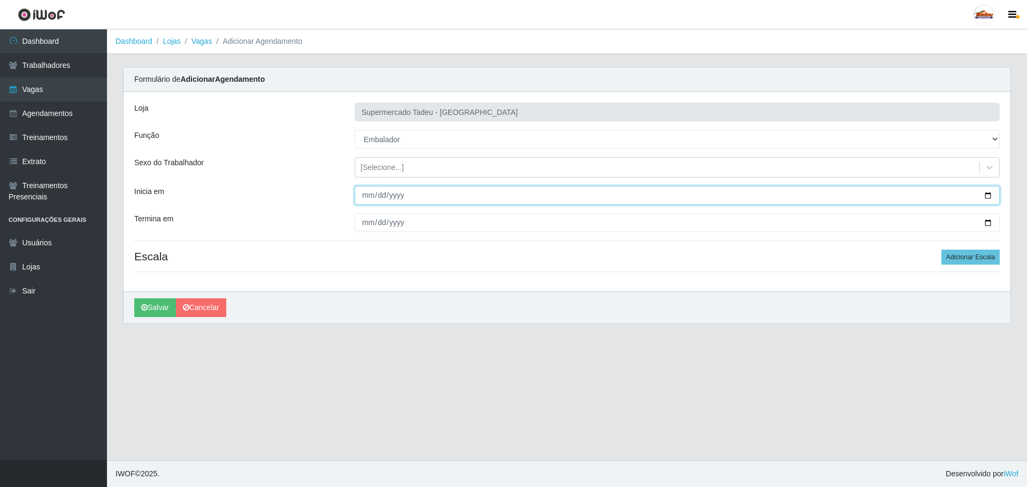
click at [362, 193] on input "Inicia em" at bounding box center [676, 195] width 645 height 19
click at [363, 195] on input "Inicia em" at bounding box center [676, 195] width 645 height 19
type input "[DATE]"
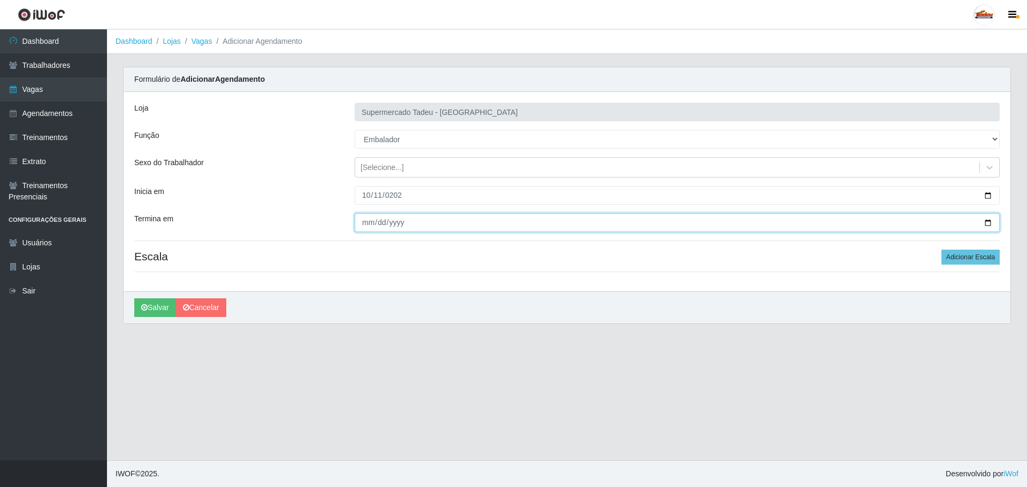
click at [358, 221] on input "Termina em" at bounding box center [676, 222] width 645 height 19
type input "[DATE]"
click at [366, 163] on div "[Selecione...]" at bounding box center [381, 167] width 43 height 11
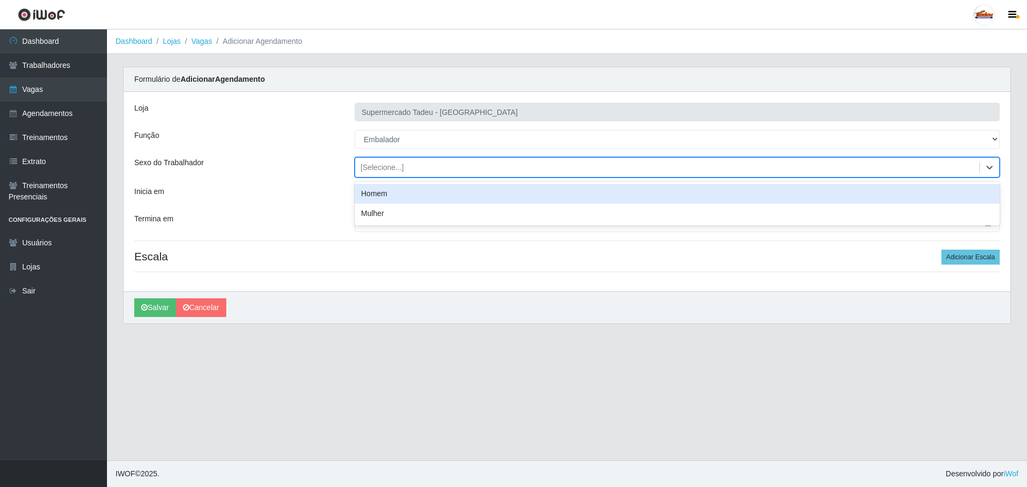
click at [372, 166] on div "[Selecione...]" at bounding box center [381, 167] width 43 height 11
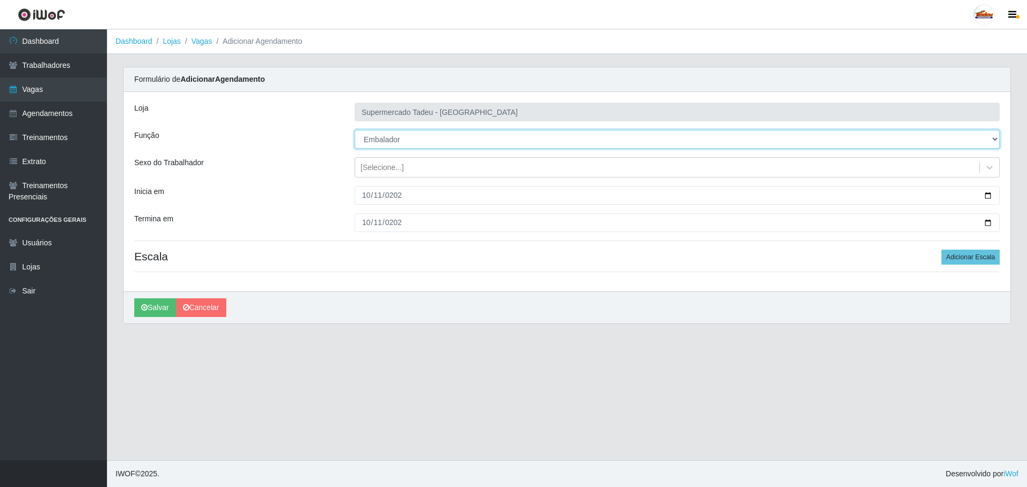
click at [378, 132] on select "[Selecione...] ASG ASG + ASG ++ Auxiliar de Estacionamento Auxiliar de Estacion…" at bounding box center [676, 139] width 645 height 19
click at [377, 136] on select "[Selecione...] ASG ASG + ASG ++ Auxiliar de Estacionamento Auxiliar de Estacion…" at bounding box center [676, 139] width 645 height 19
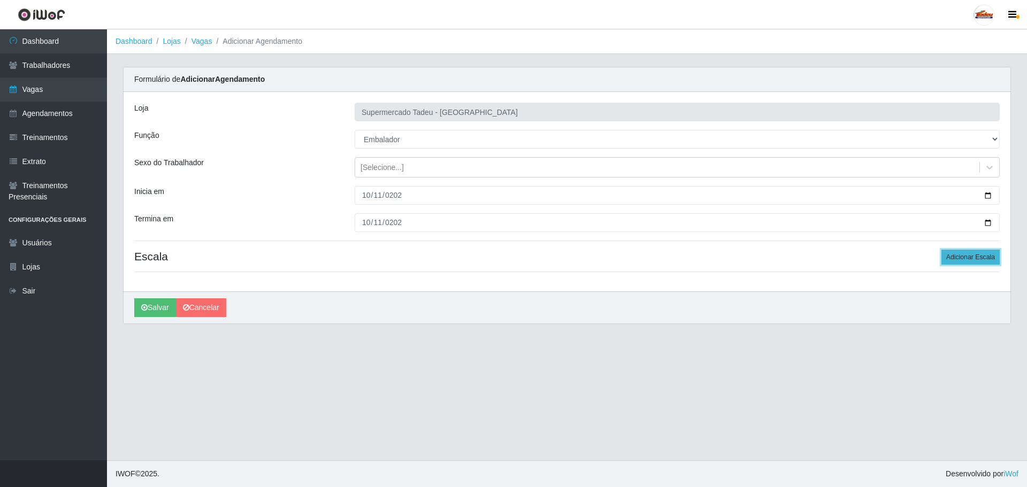
click at [966, 258] on button "Adicionar Escala" at bounding box center [970, 257] width 58 height 15
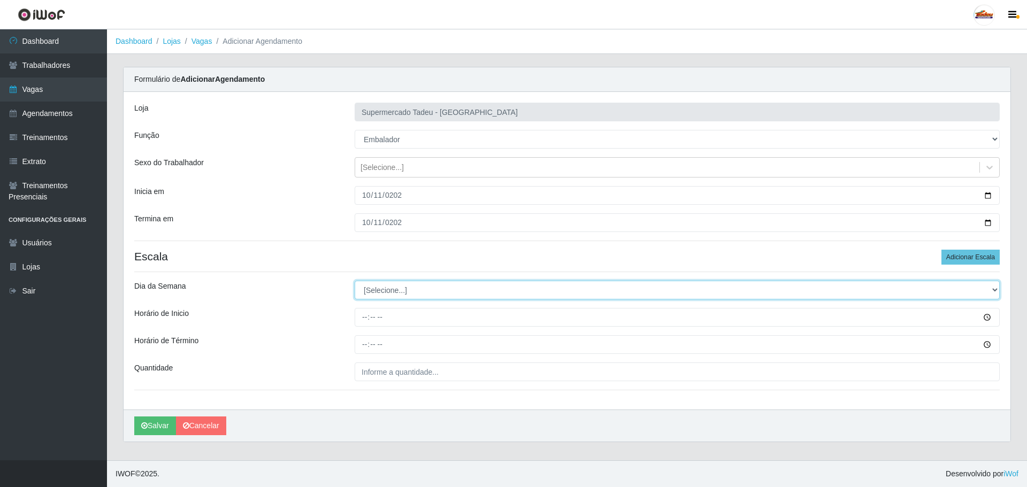
click at [380, 287] on select "[Selecione...] Segunda Terça Quarta Quinta Sexta Sábado Domingo" at bounding box center [676, 290] width 645 height 19
select select "6"
click at [354, 281] on select "[Selecione...] Segunda Terça Quarta Quinta Sexta Sábado Domingo" at bounding box center [676, 290] width 645 height 19
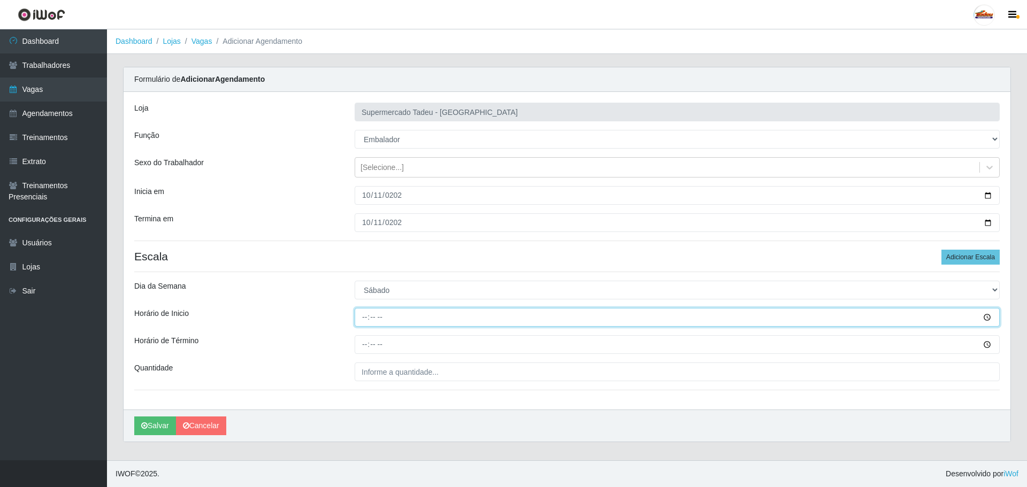
click at [362, 321] on input "Horário de Inicio" at bounding box center [676, 317] width 645 height 19
type input "16:00"
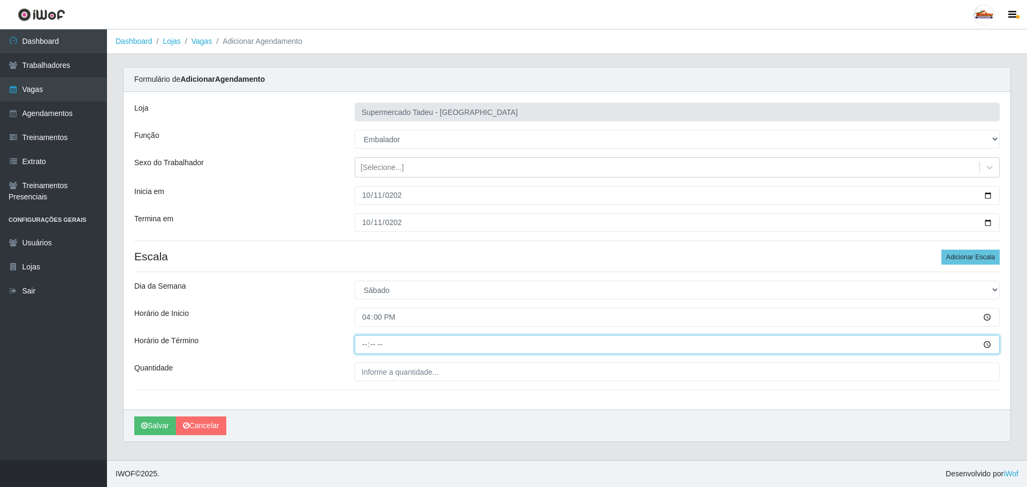
click at [367, 345] on input "Horário de Término" at bounding box center [676, 344] width 645 height 19
type input "20:00"
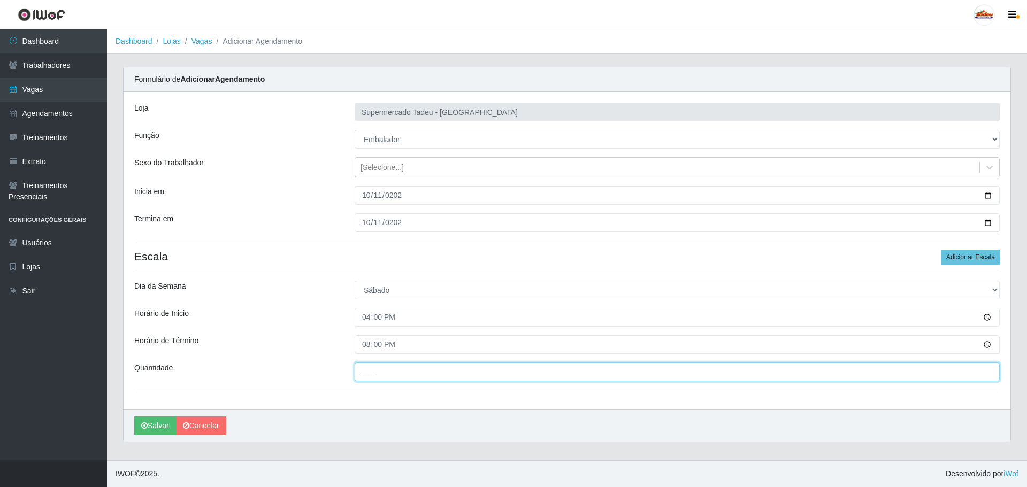
drag, startPoint x: 375, startPoint y: 368, endPoint x: 375, endPoint y: 376, distance: 8.0
click at [375, 369] on input "___" at bounding box center [676, 372] width 645 height 19
type input "4__"
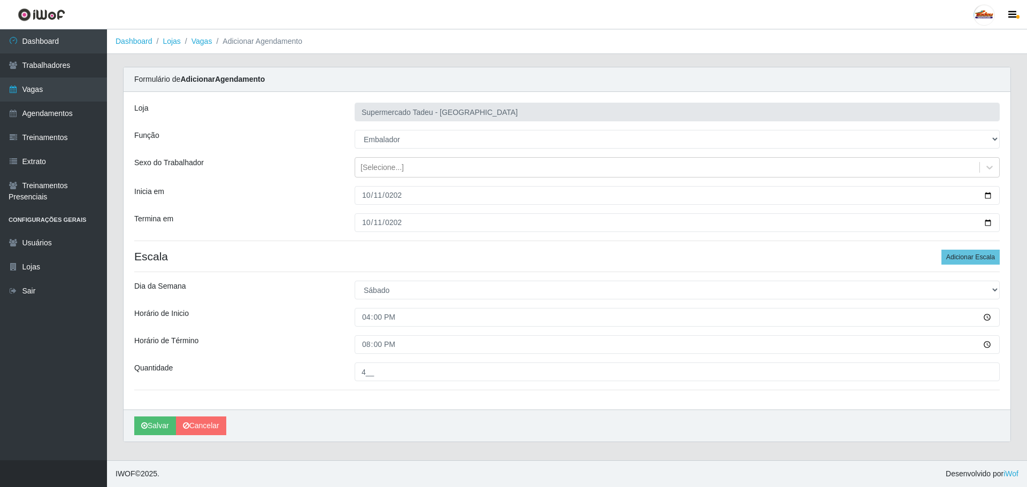
click at [233, 319] on div "Horário de Inicio" at bounding box center [236, 317] width 220 height 19
click at [153, 424] on button "Salvar" at bounding box center [155, 426] width 42 height 19
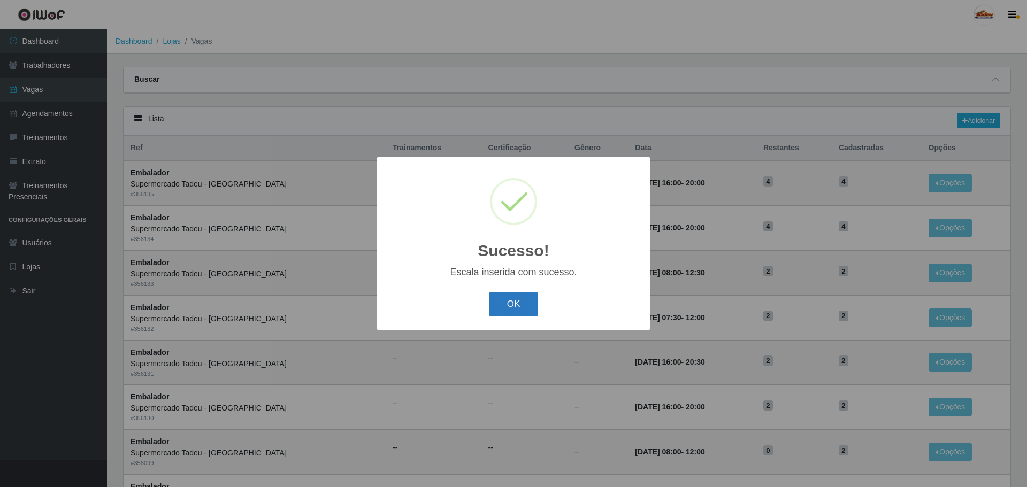
click at [502, 303] on button "OK" at bounding box center [514, 304] width 50 height 25
